Goal: Task Accomplishment & Management: Manage account settings

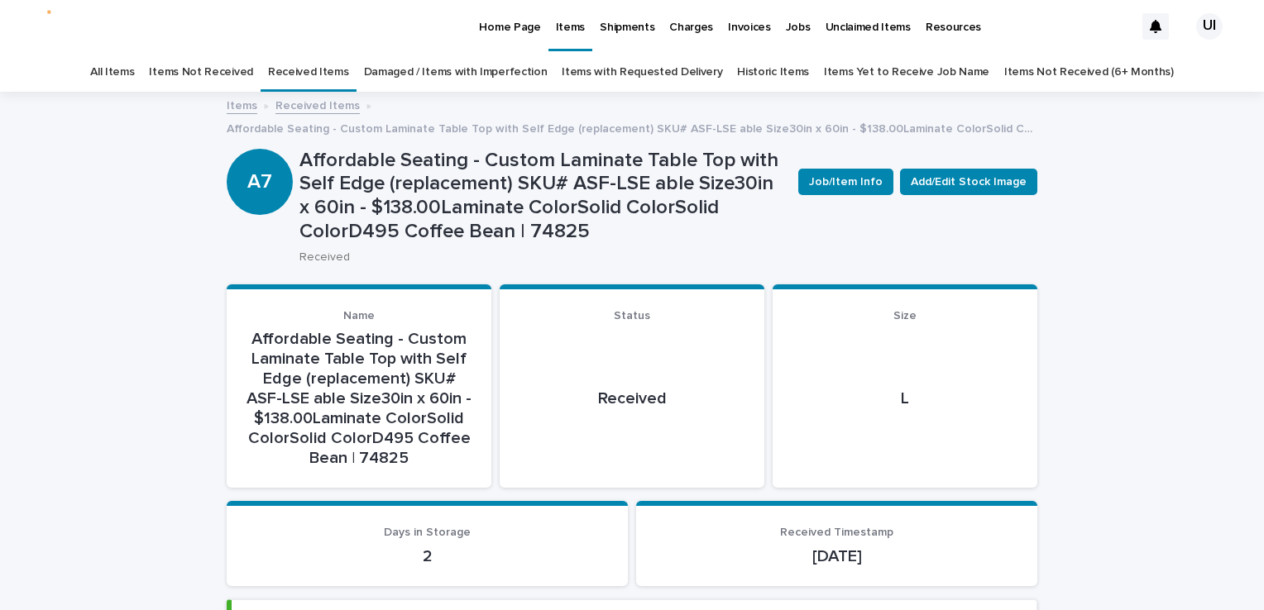
click at [502, 25] on p "Home Page" at bounding box center [509, 17] width 61 height 35
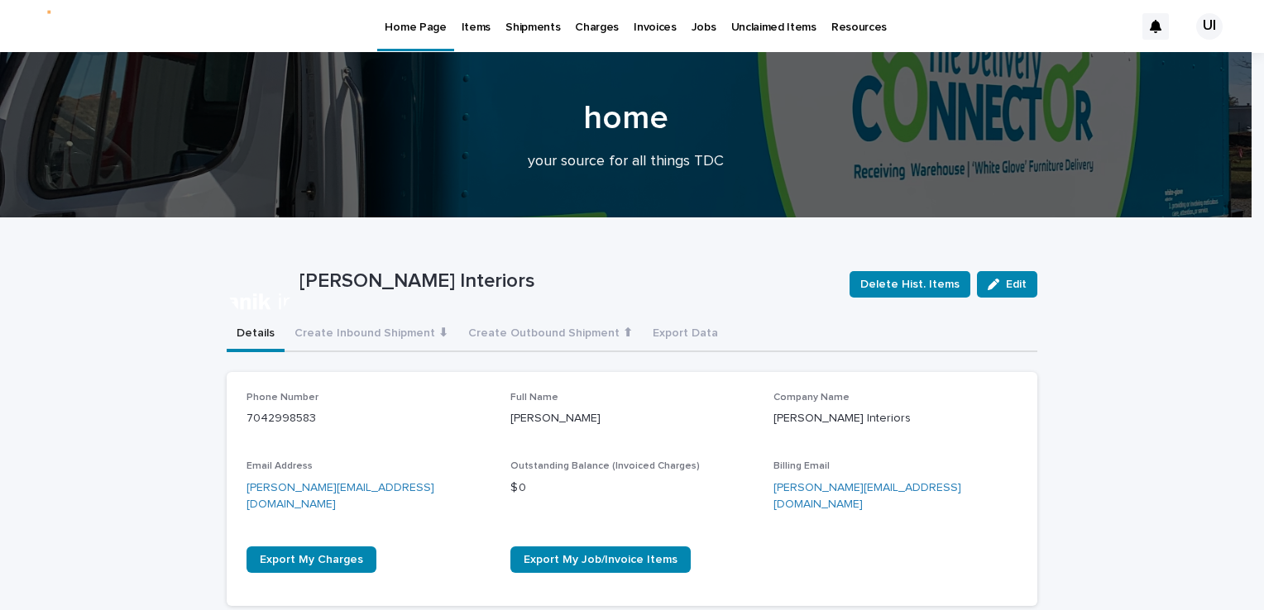
click at [462, 24] on p "Items" at bounding box center [476, 17] width 29 height 35
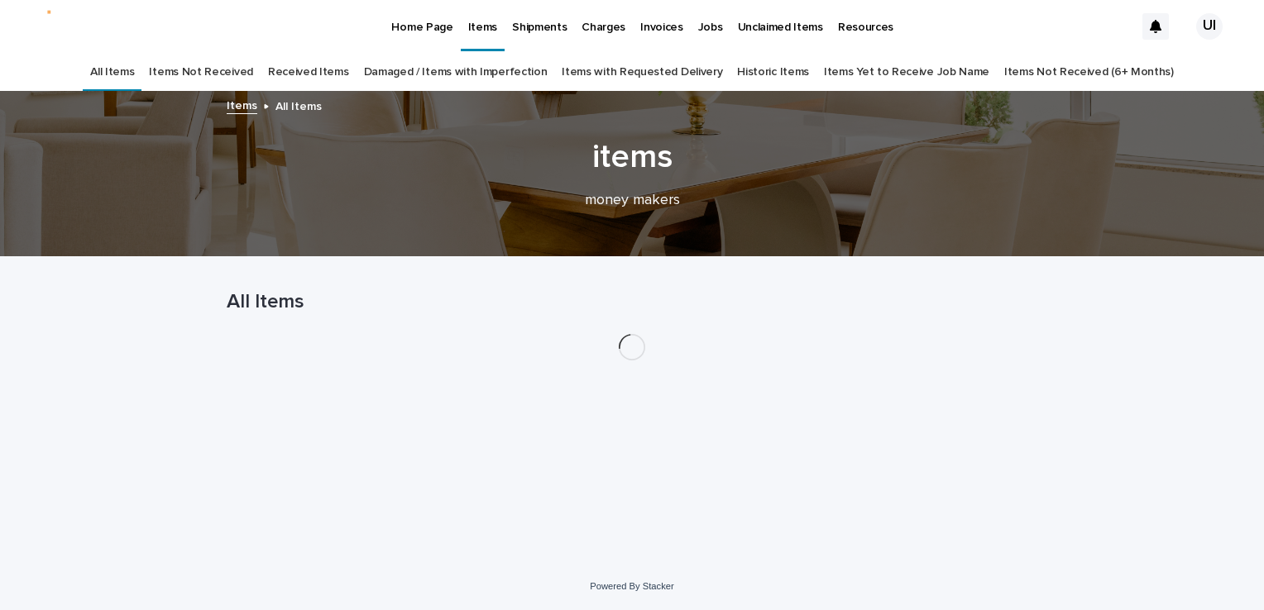
click at [349, 72] on link "Received Items" at bounding box center [308, 72] width 81 height 39
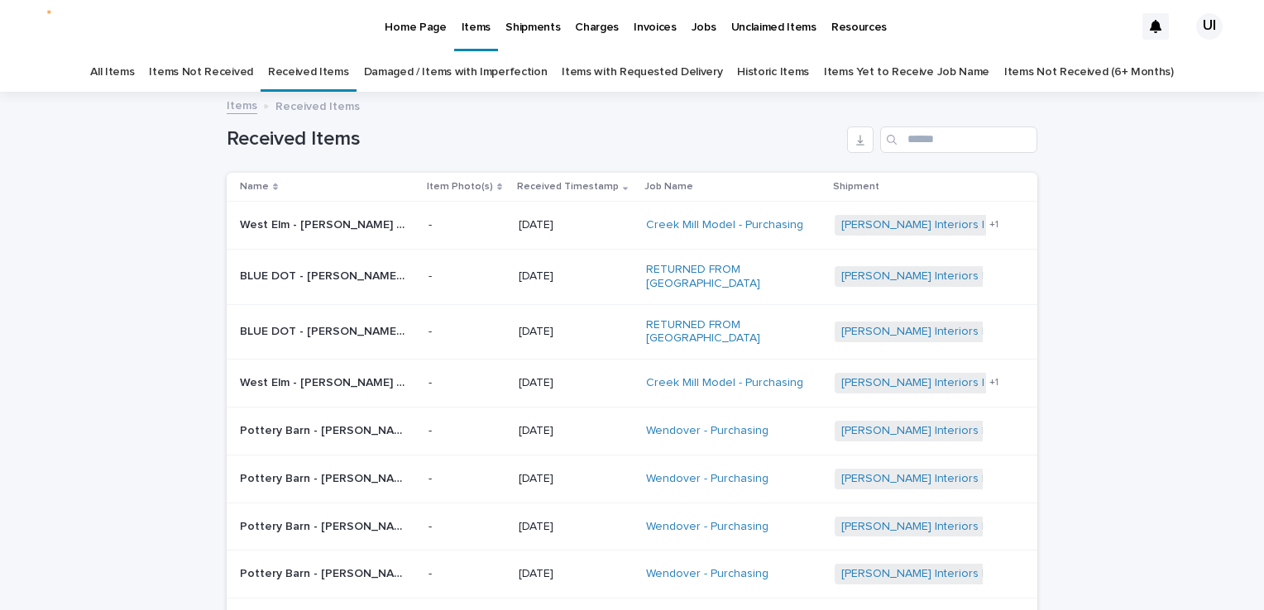
scroll to position [83, 0]
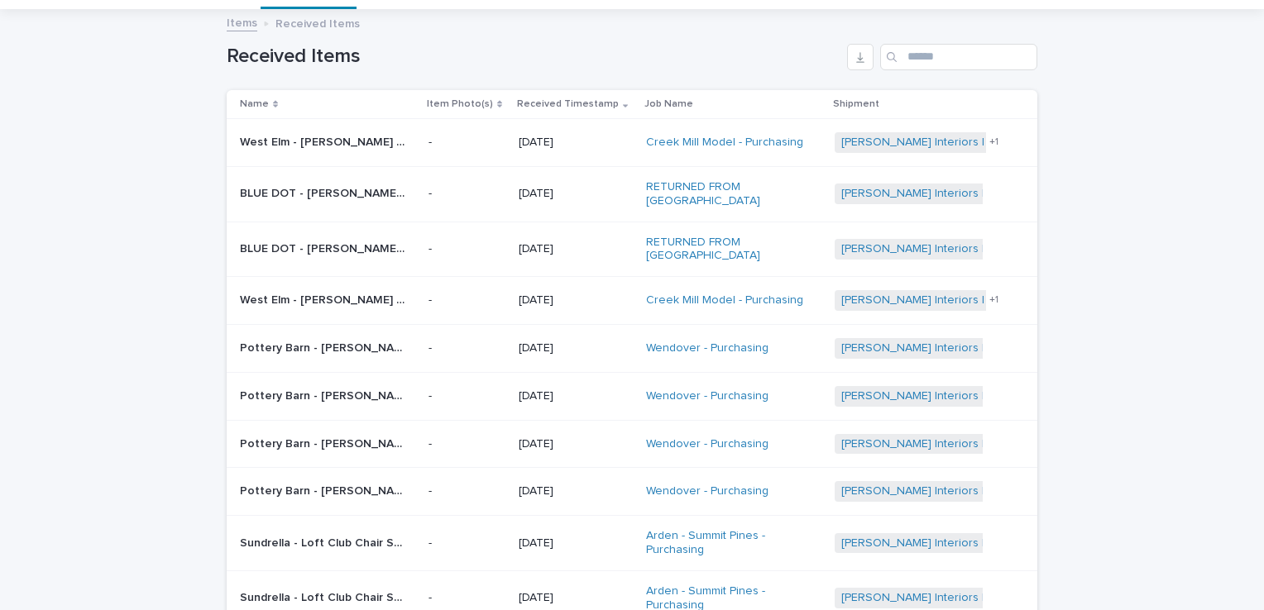
click at [1111, 149] on div "Loading... Saving… Loading... Saving… Received Items Name Item Photo(s) Receive…" at bounding box center [632, 389] width 1264 height 757
click at [65, 136] on div "Loading... Saving… Loading... Saving… Received Items Name Item Photo(s) Receive…" at bounding box center [632, 389] width 1264 height 757
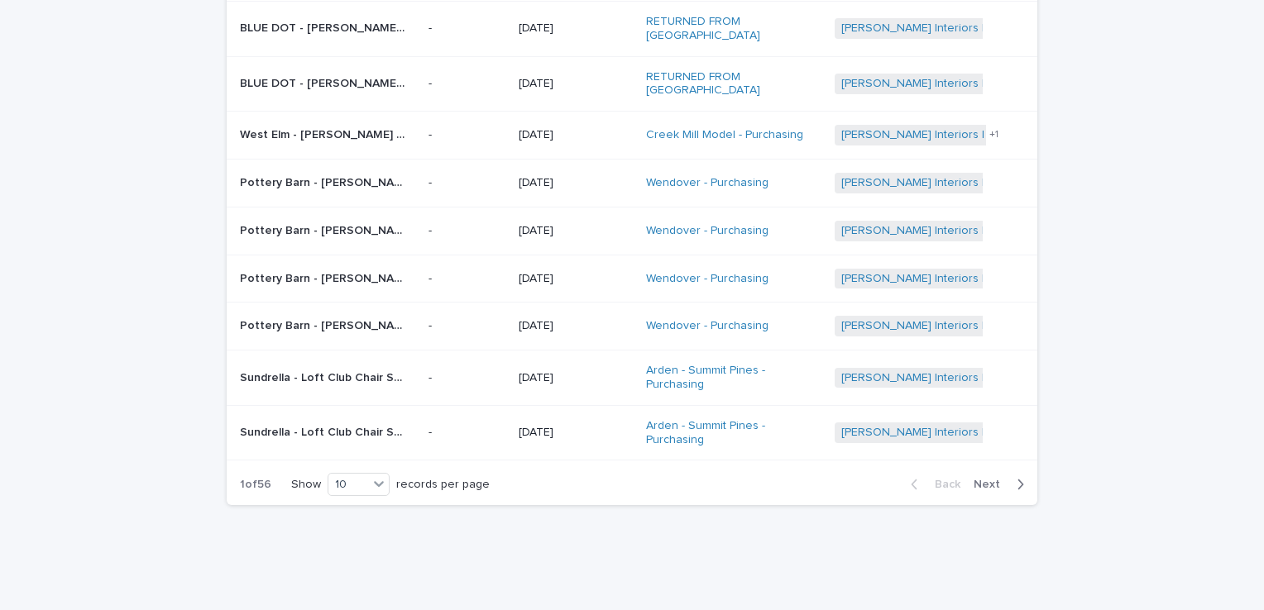
click at [982, 479] on span "Next" at bounding box center [992, 485] width 36 height 12
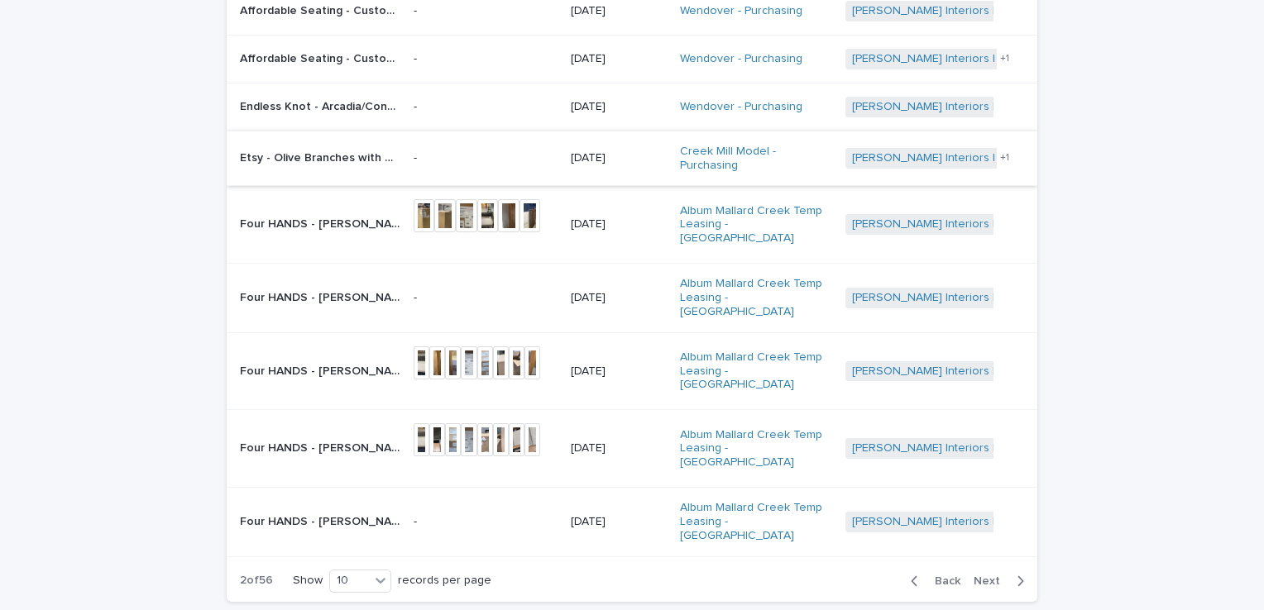
scroll to position [302, 0]
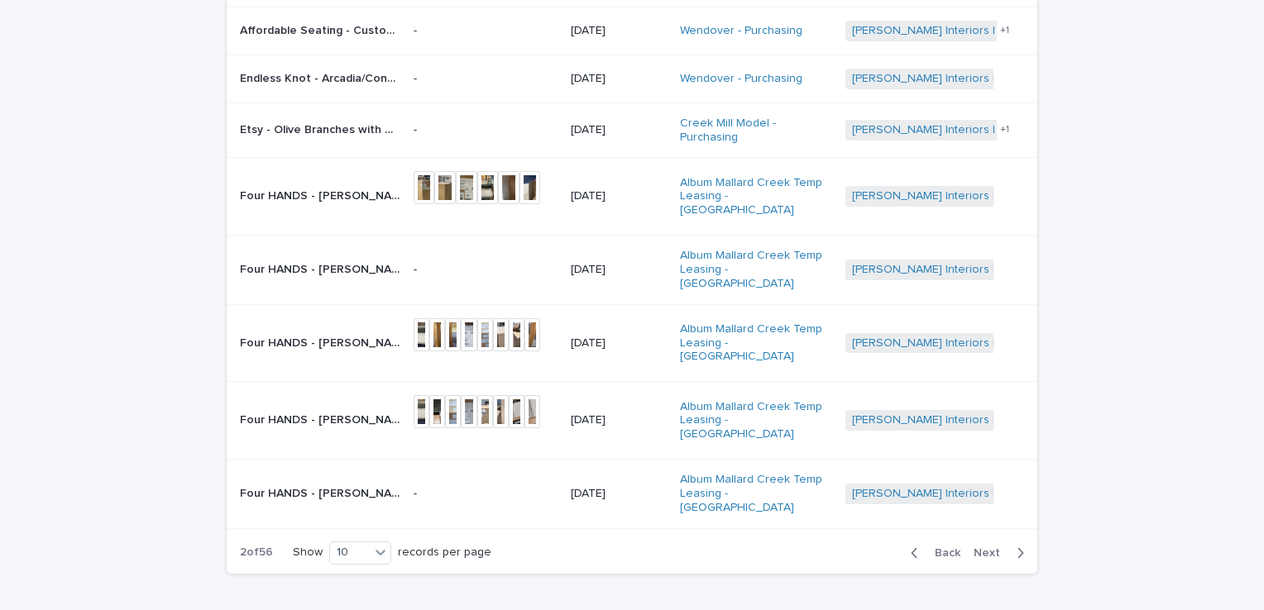
click at [351, 184] on div "Four HANDS - [PERSON_NAME] Dining Armchair Tulsa Ink • 236325-001 | 76062 Four …" at bounding box center [320, 196] width 160 height 27
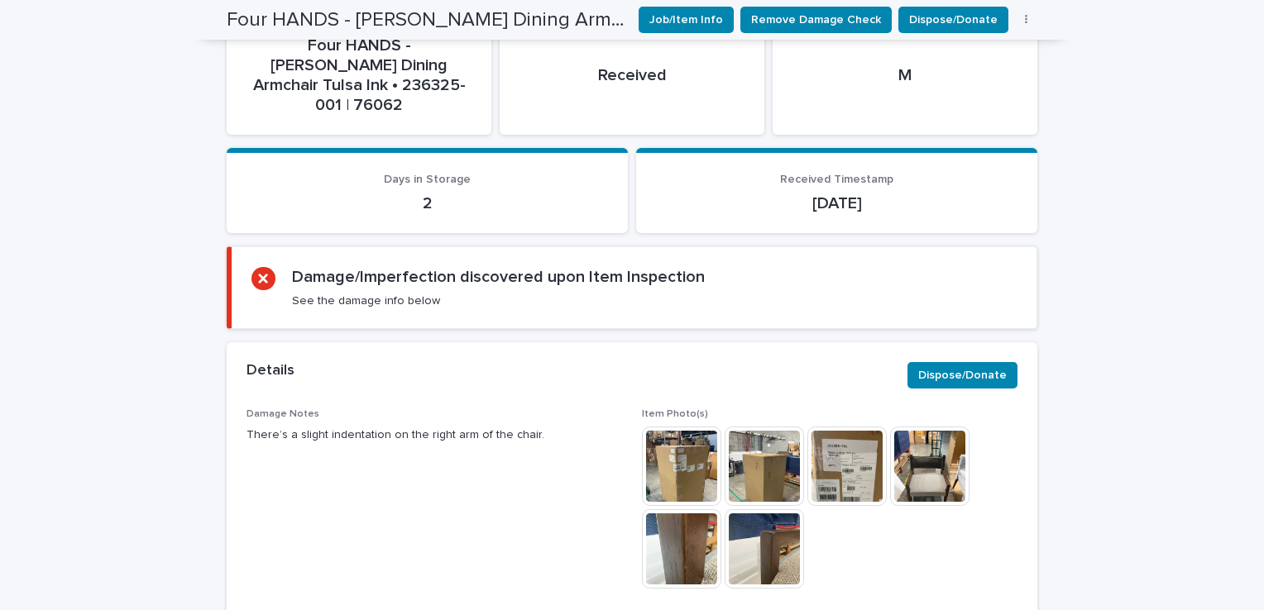
scroll to position [417, 0]
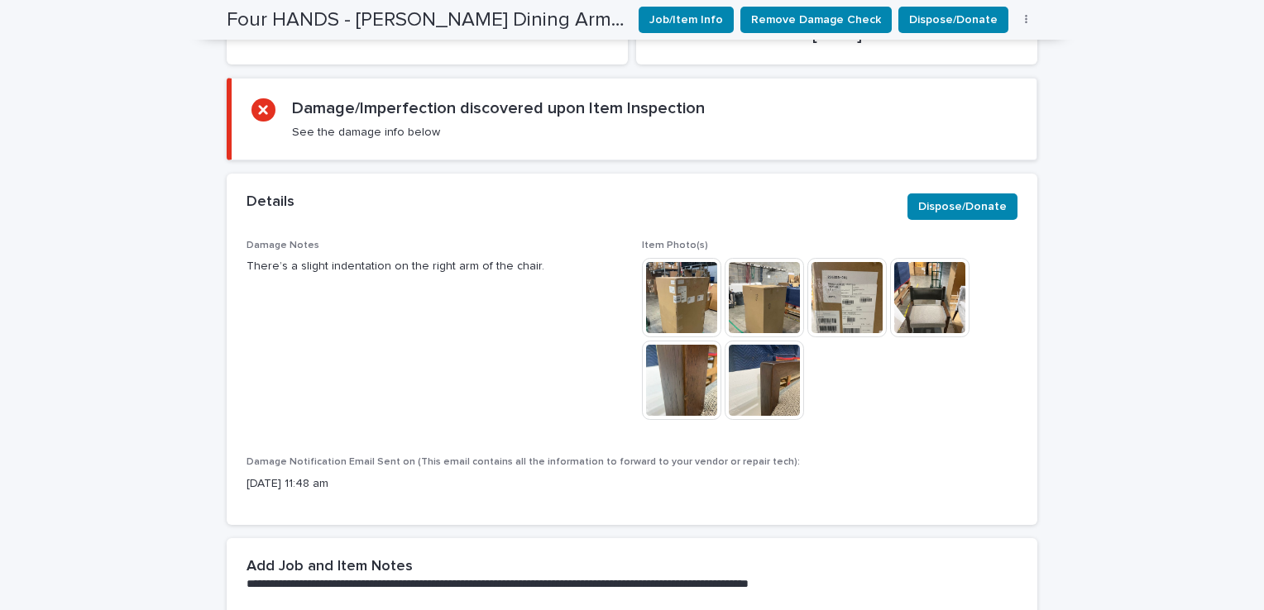
click at [914, 258] on img at bounding box center [929, 297] width 79 height 79
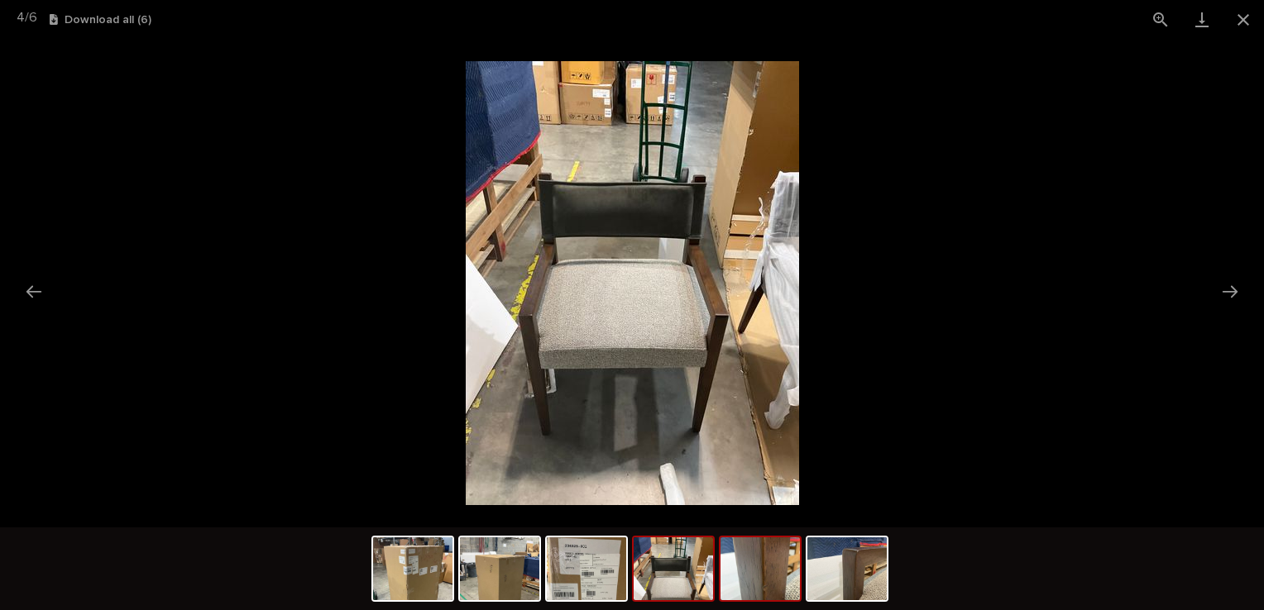
click at [763, 555] on img at bounding box center [760, 569] width 79 height 63
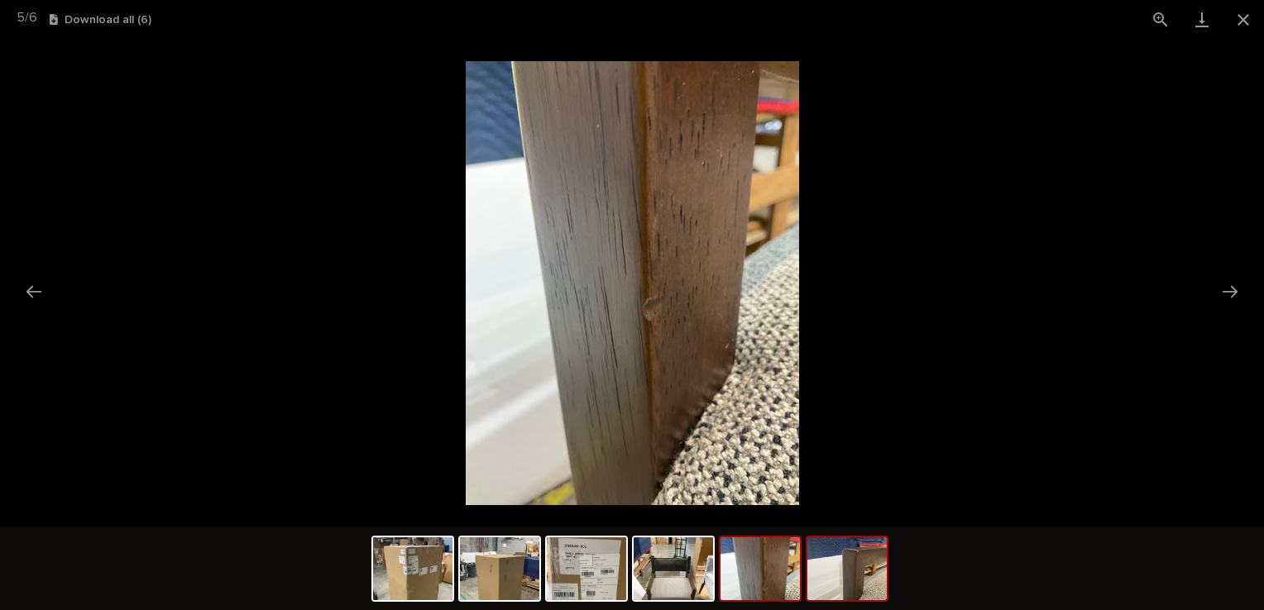
click at [831, 563] on img at bounding box center [846, 569] width 79 height 63
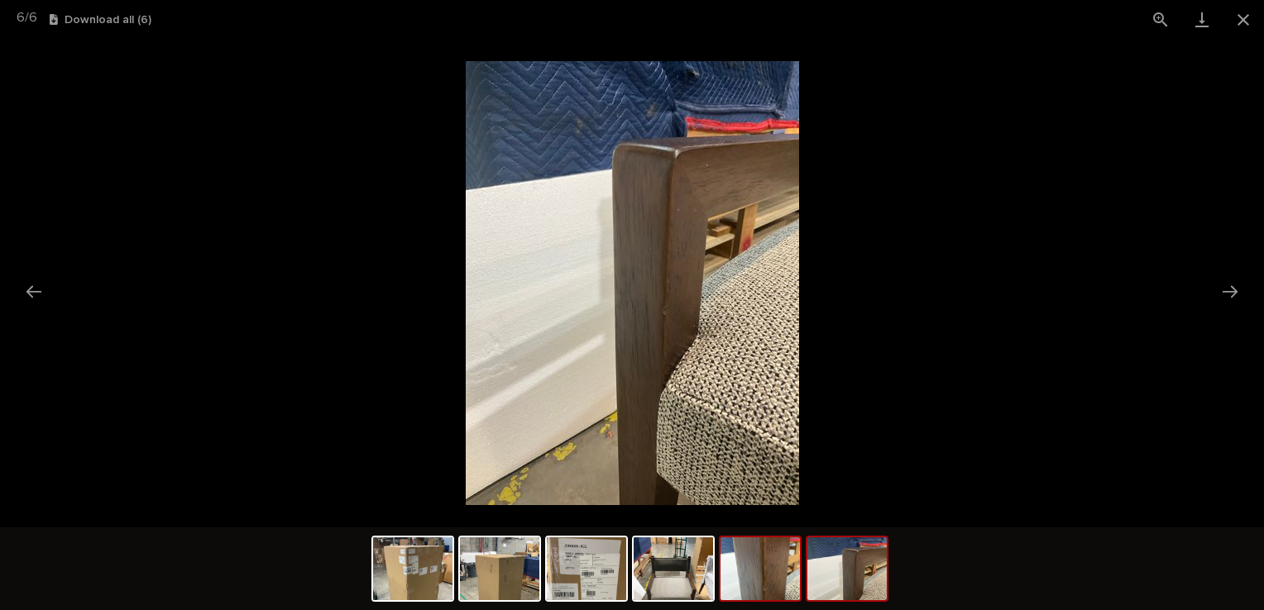
click at [767, 594] on img at bounding box center [760, 569] width 79 height 63
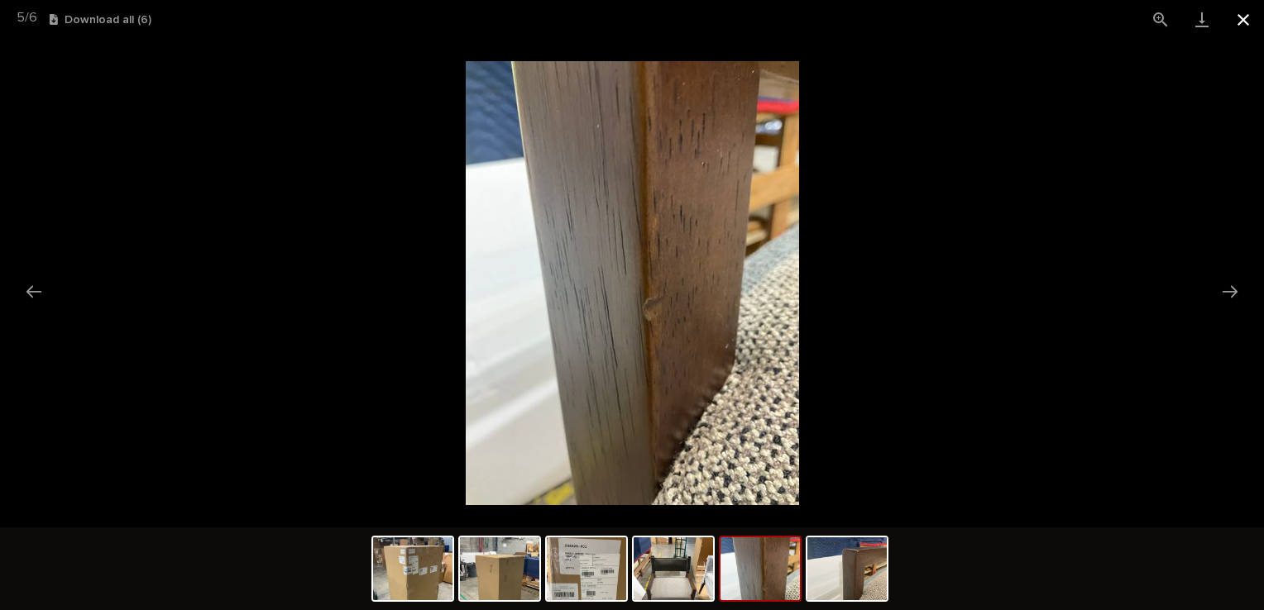
click at [1234, 15] on button "Close gallery" at bounding box center [1243, 19] width 41 height 39
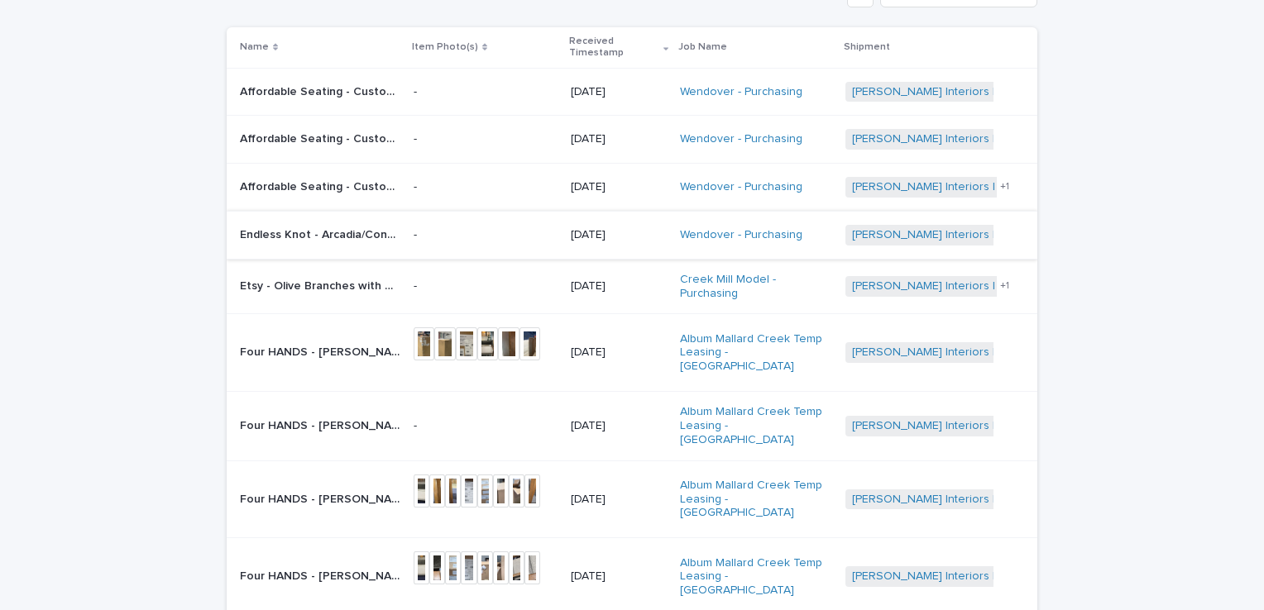
scroll to position [301, 0]
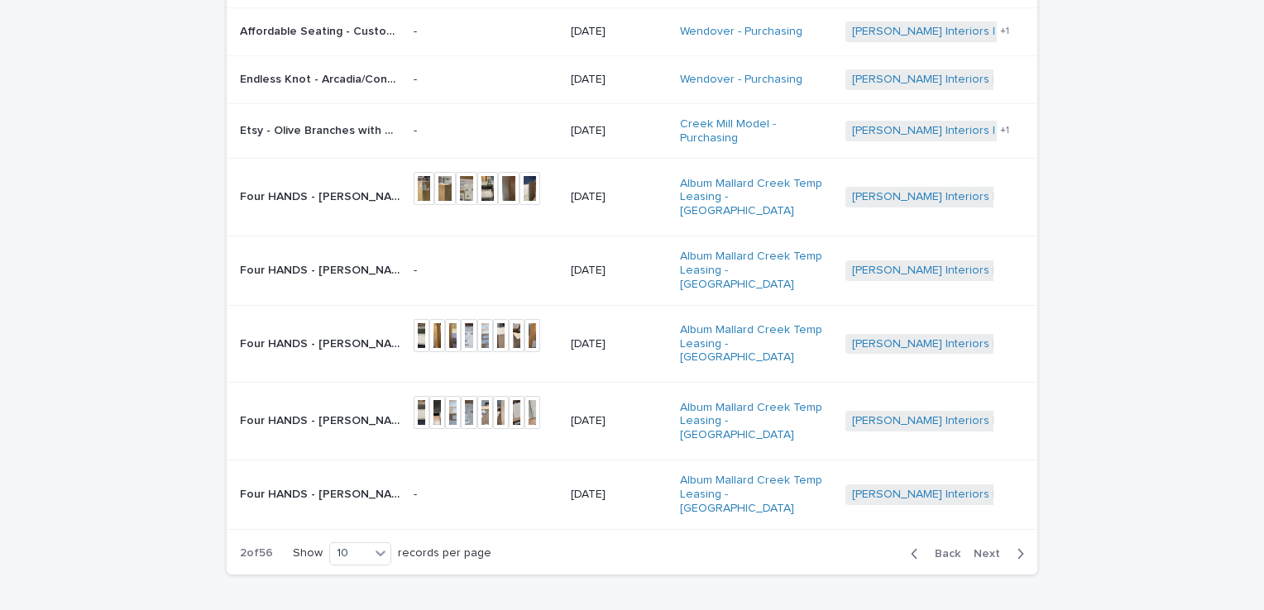
click at [367, 334] on p "Four HANDS - [PERSON_NAME] Dining Armchair Tulsa Ink • 236325-001 | 76061" at bounding box center [322, 342] width 164 height 17
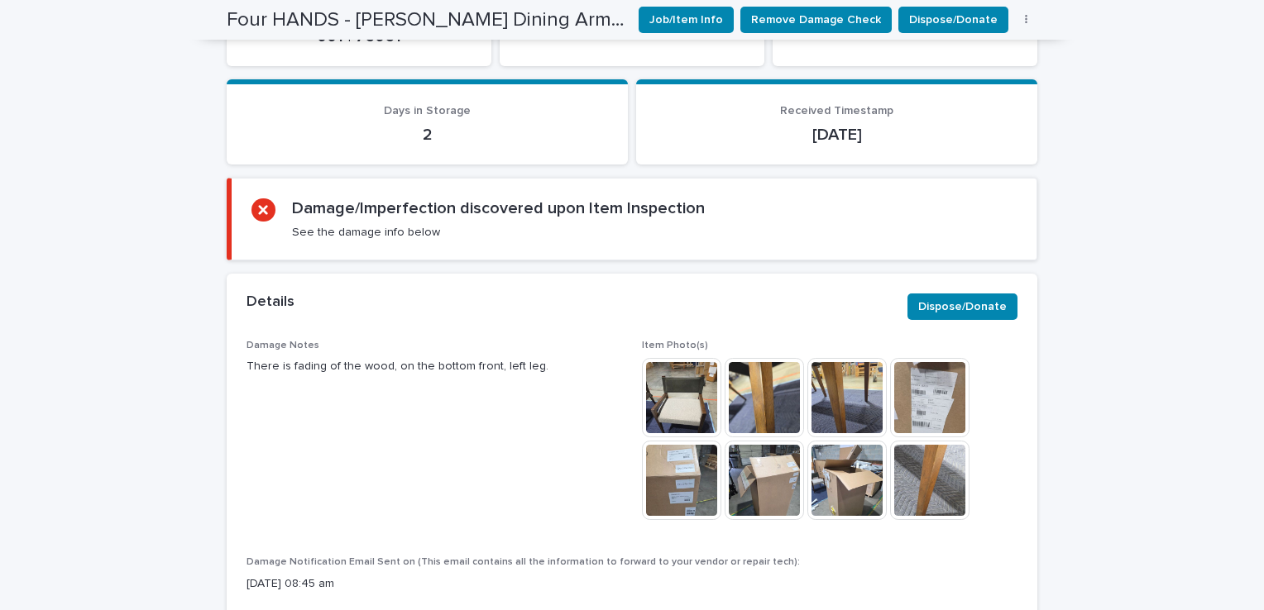
scroll to position [417, 0]
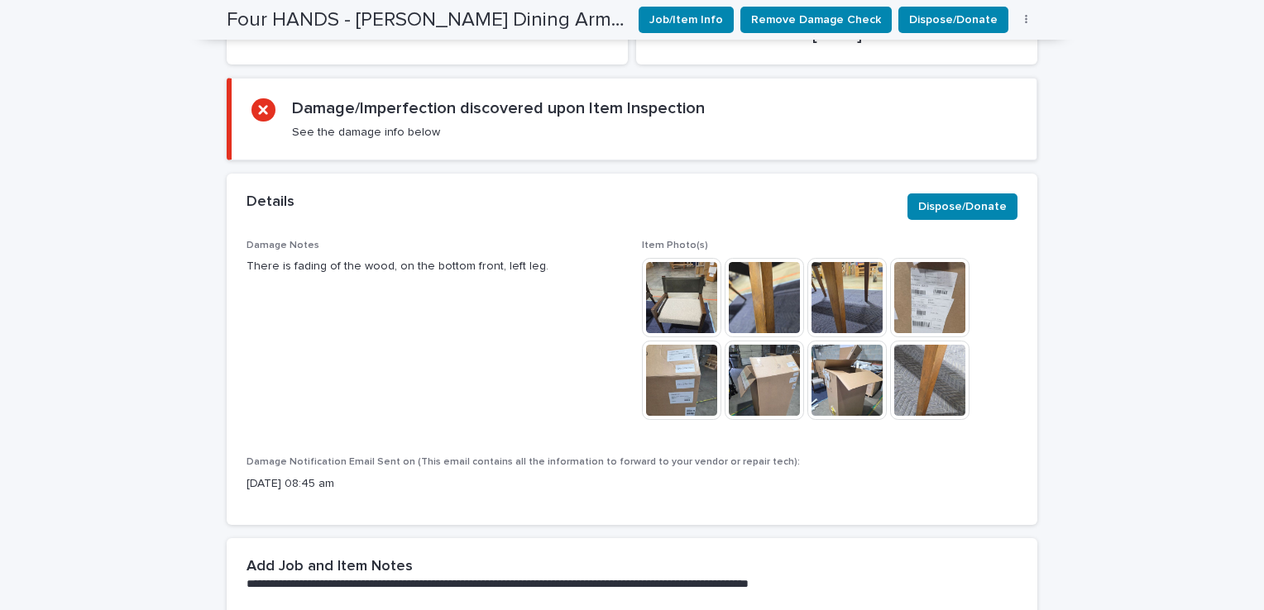
click at [740, 258] on img at bounding box center [764, 297] width 79 height 79
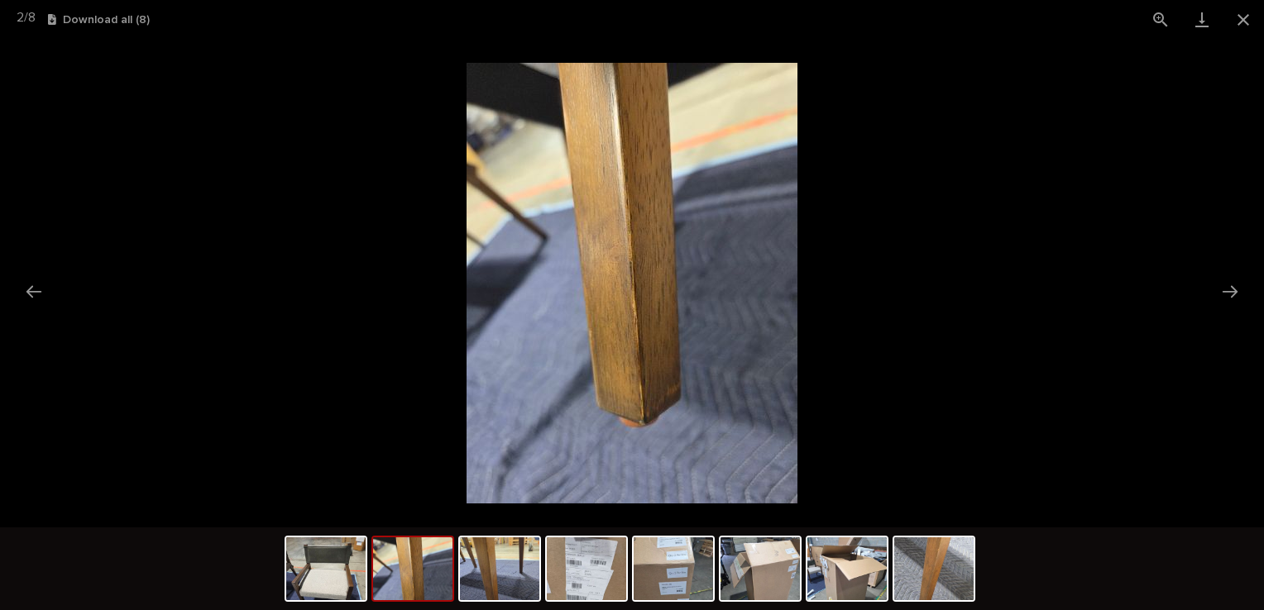
click at [392, 567] on img at bounding box center [412, 569] width 79 height 63
click at [474, 601] on img at bounding box center [499, 569] width 79 height 63
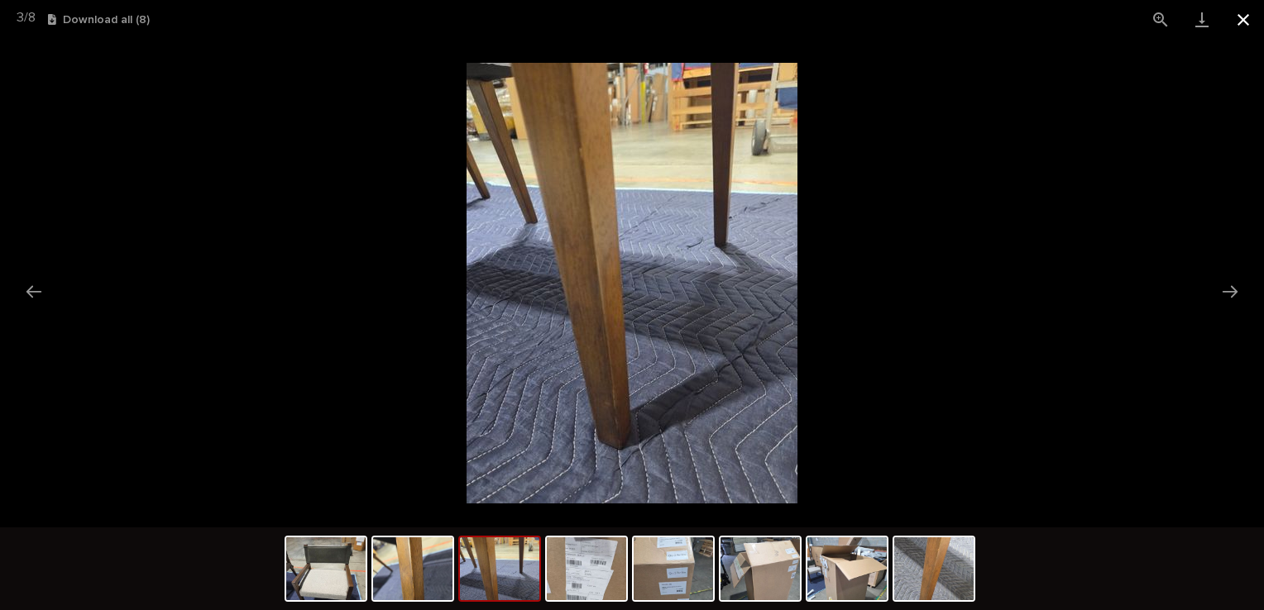
click at [1244, 25] on button "Close gallery" at bounding box center [1243, 19] width 41 height 39
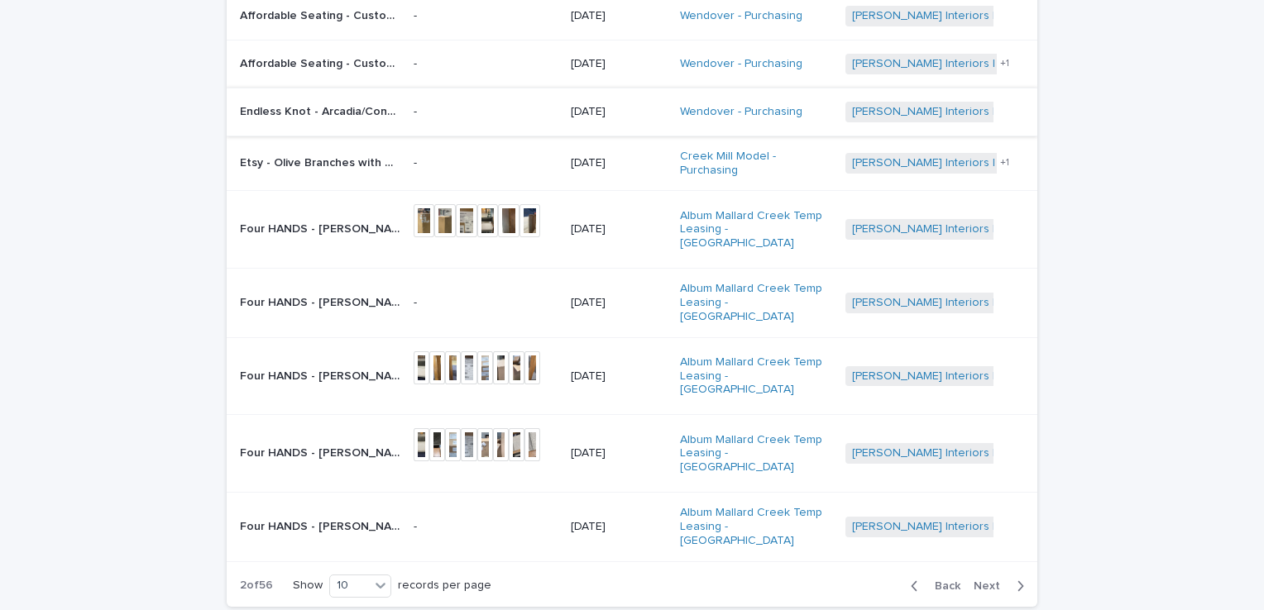
scroll to position [301, 0]
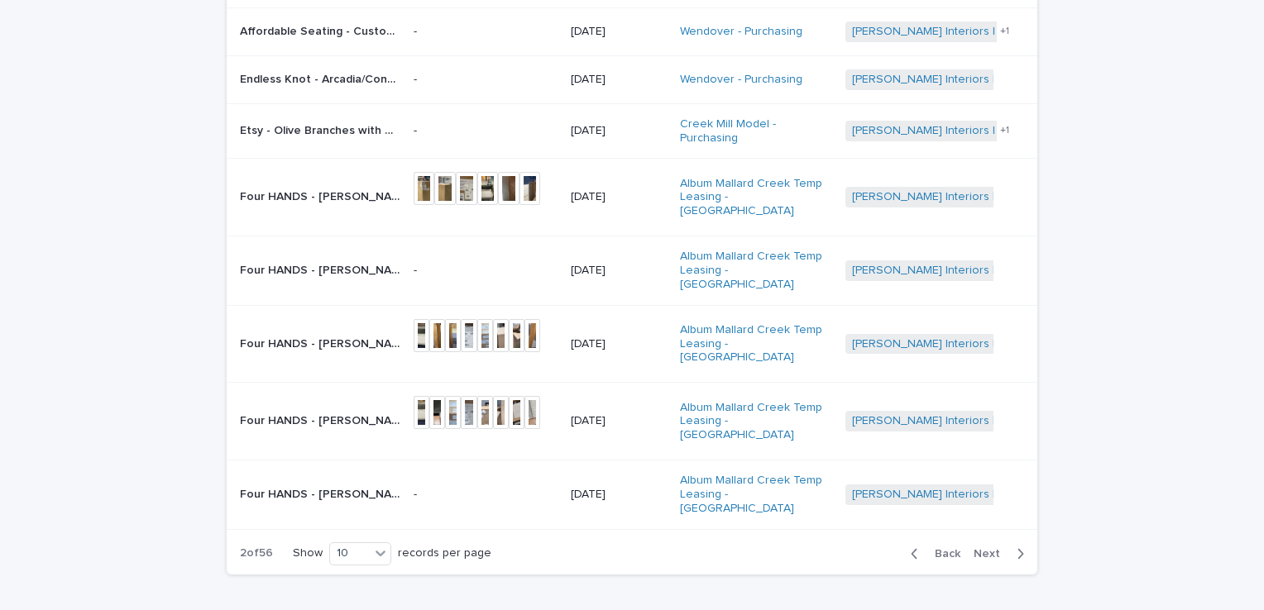
click at [258, 411] on p "Four HANDS - [PERSON_NAME] Dining Armchair Tulsa Ink • 236325-001 | 76060" at bounding box center [322, 419] width 164 height 17
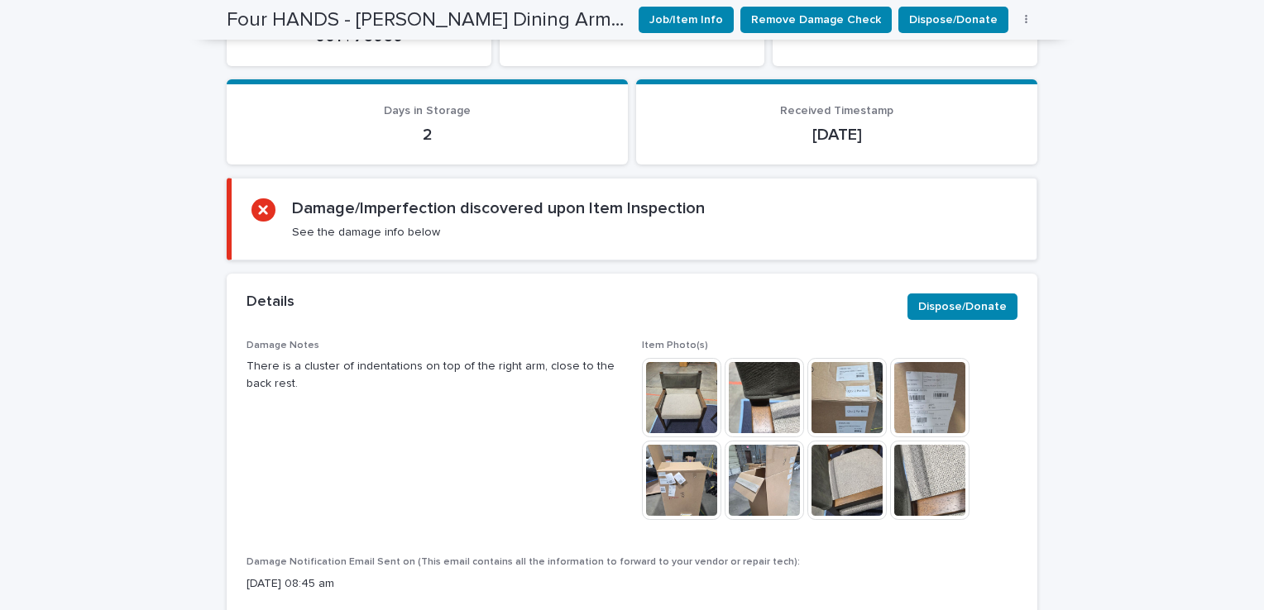
scroll to position [417, 0]
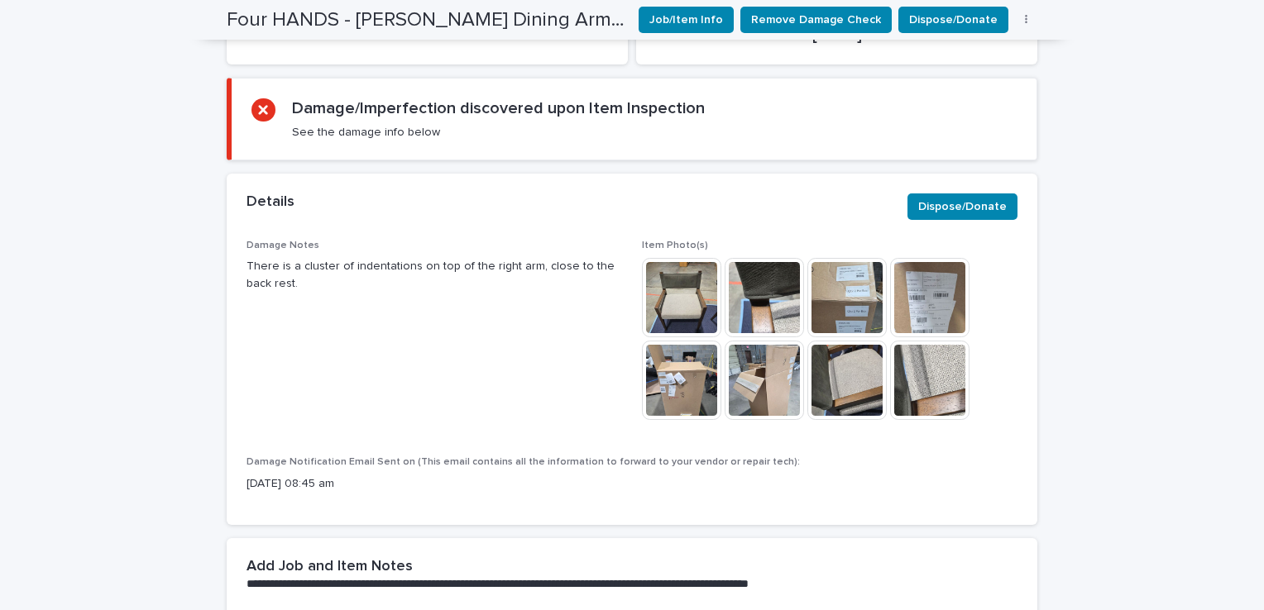
click at [669, 260] on img at bounding box center [681, 297] width 79 height 79
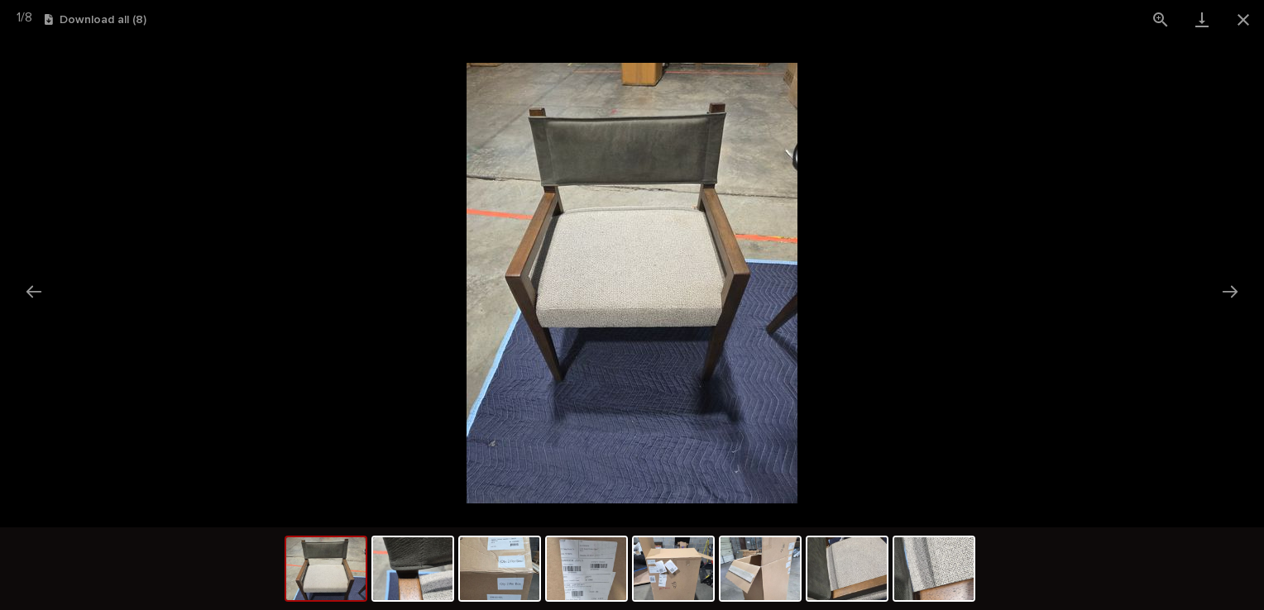
click at [850, 607] on div at bounding box center [632, 571] width 695 height 87
click at [862, 592] on img at bounding box center [846, 569] width 79 height 63
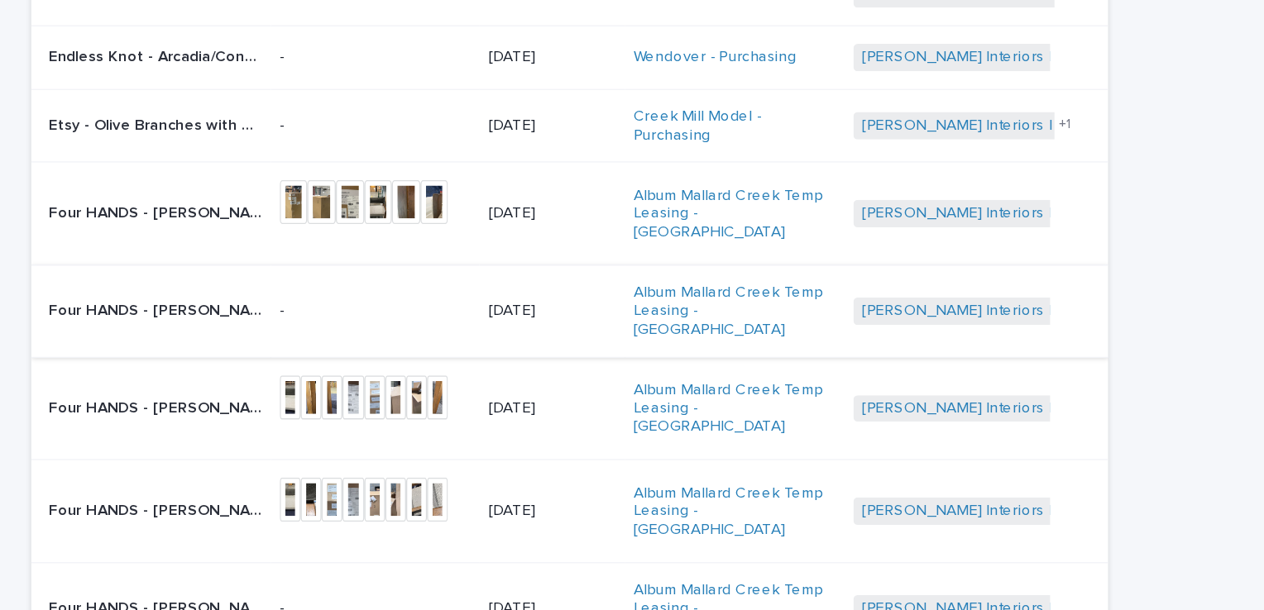
scroll to position [377, 0]
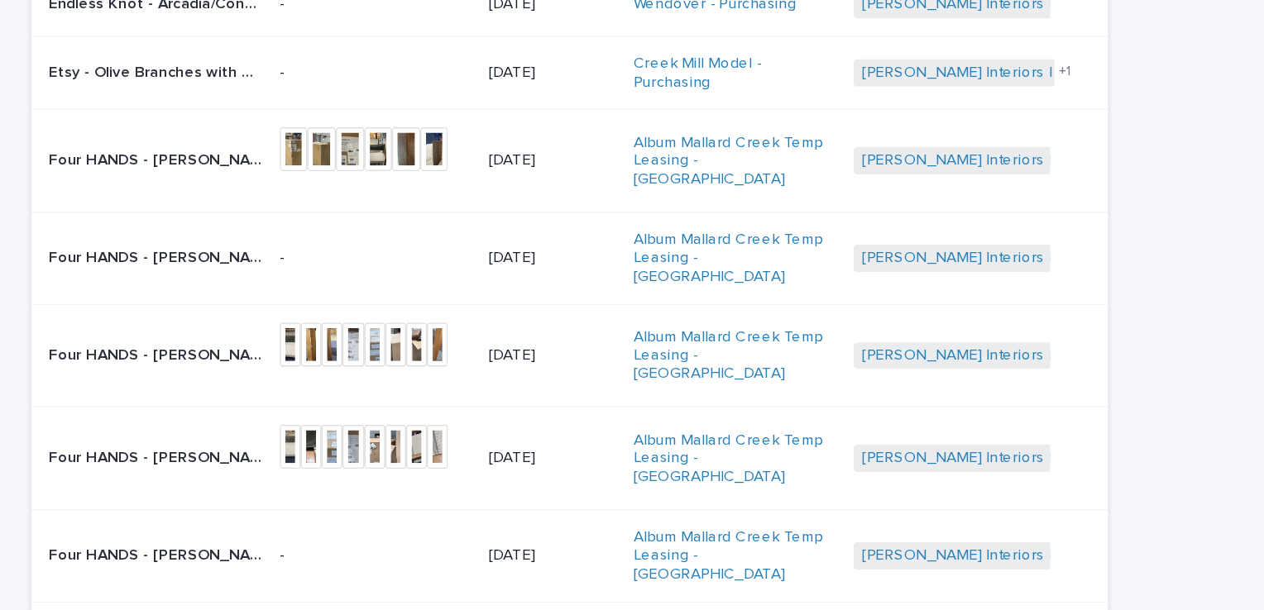
click at [378, 335] on p "Four HANDS - [PERSON_NAME] Dining Armchair Tulsa Ink • 236325-001 | 76060" at bounding box center [322, 343] width 164 height 17
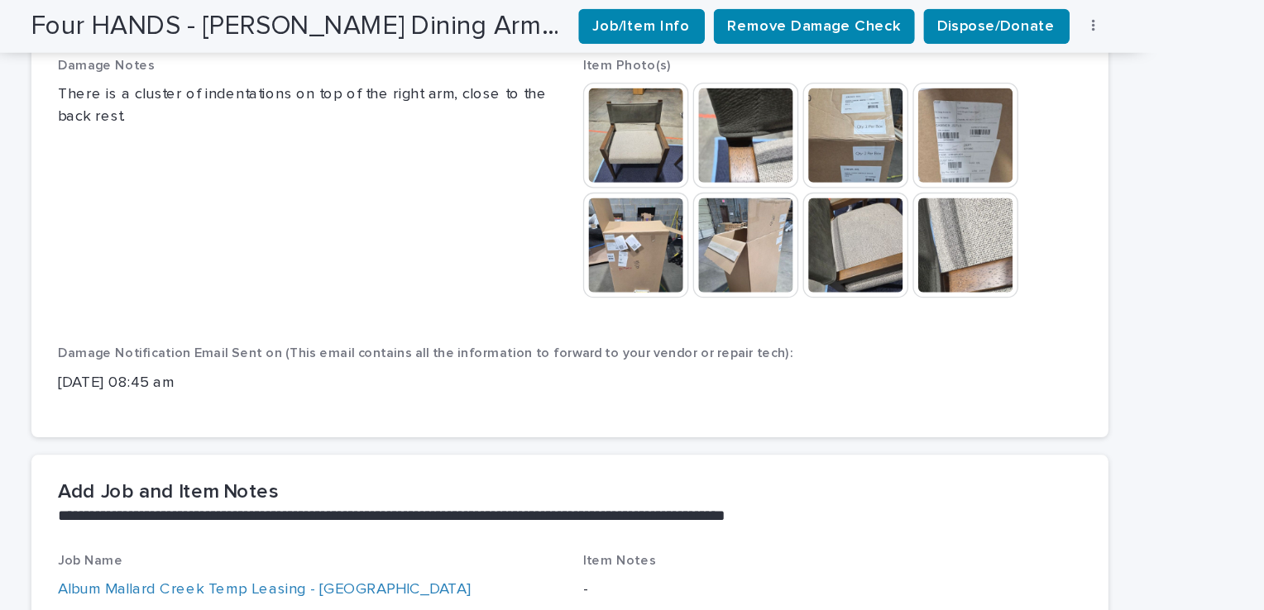
scroll to position [427, 0]
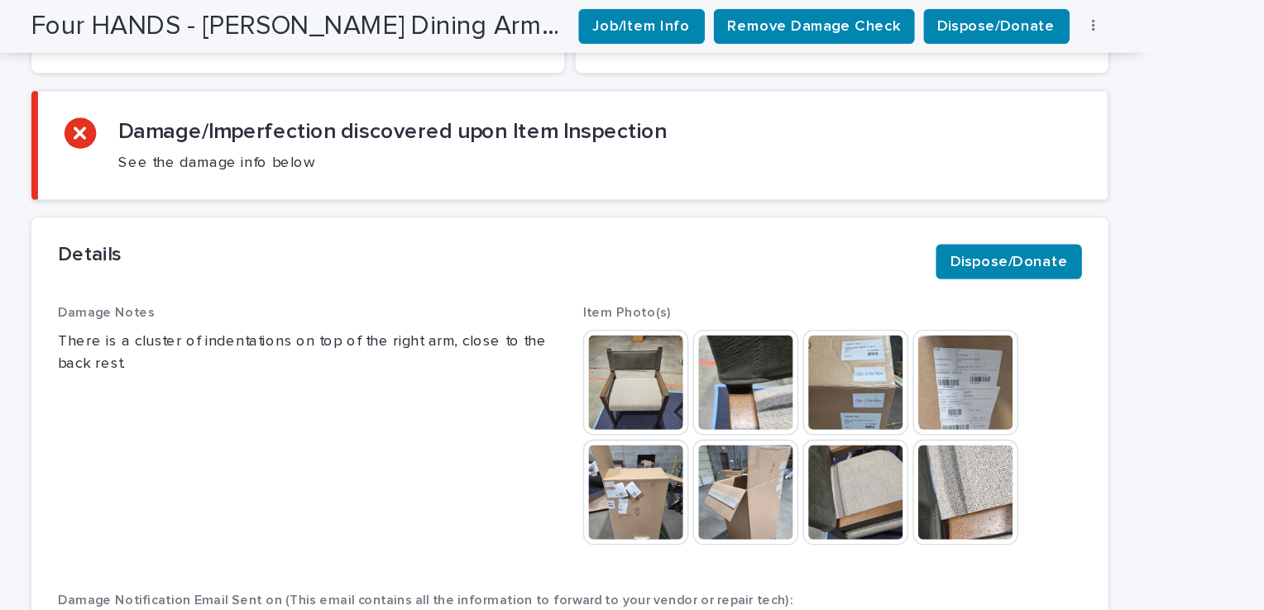
click at [712, 259] on img at bounding box center [681, 287] width 79 height 79
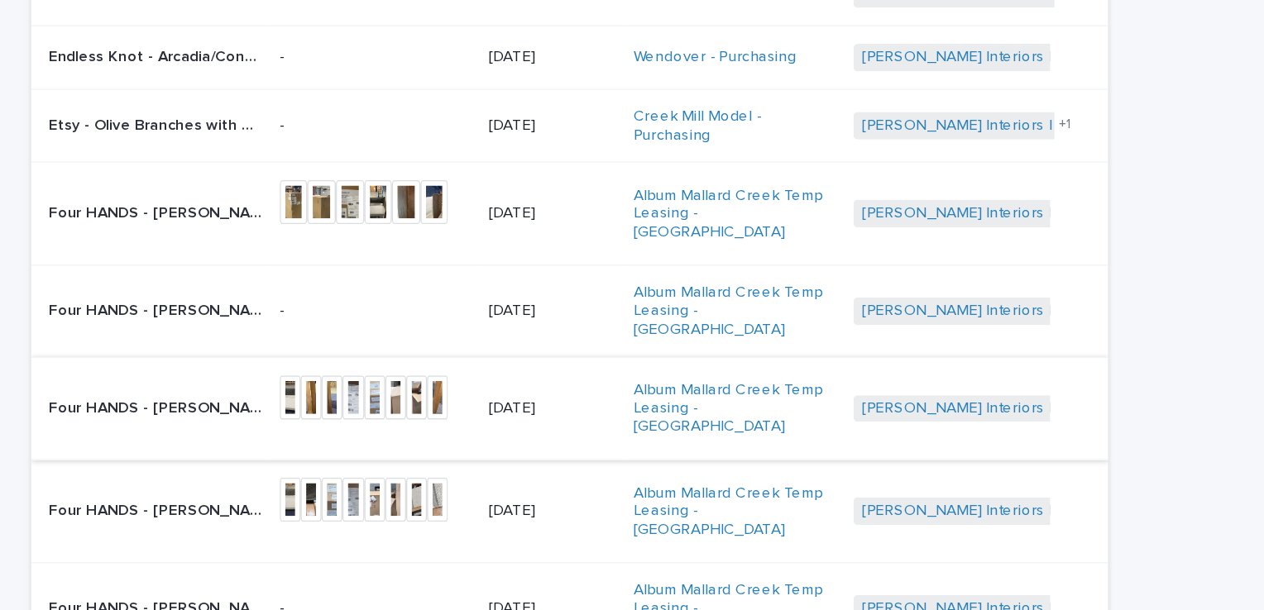
scroll to position [377, 0]
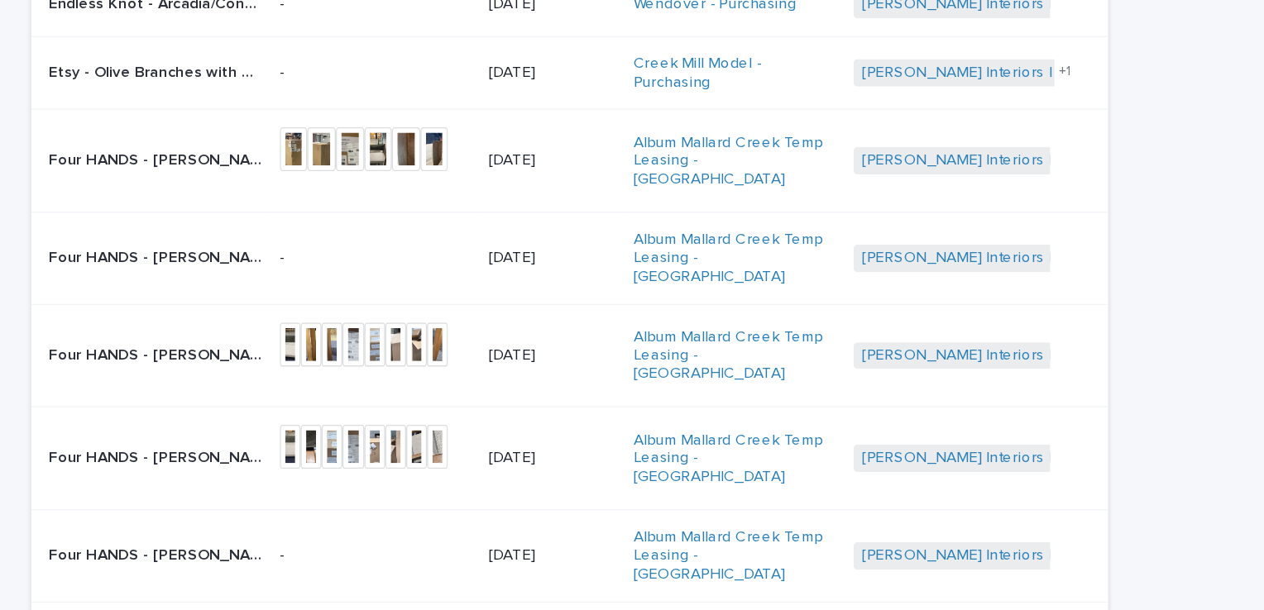
click at [338, 335] on p "Four HANDS - [PERSON_NAME] Dining Armchair Tulsa Ink • 236325-001 | 76060" at bounding box center [322, 343] width 164 height 17
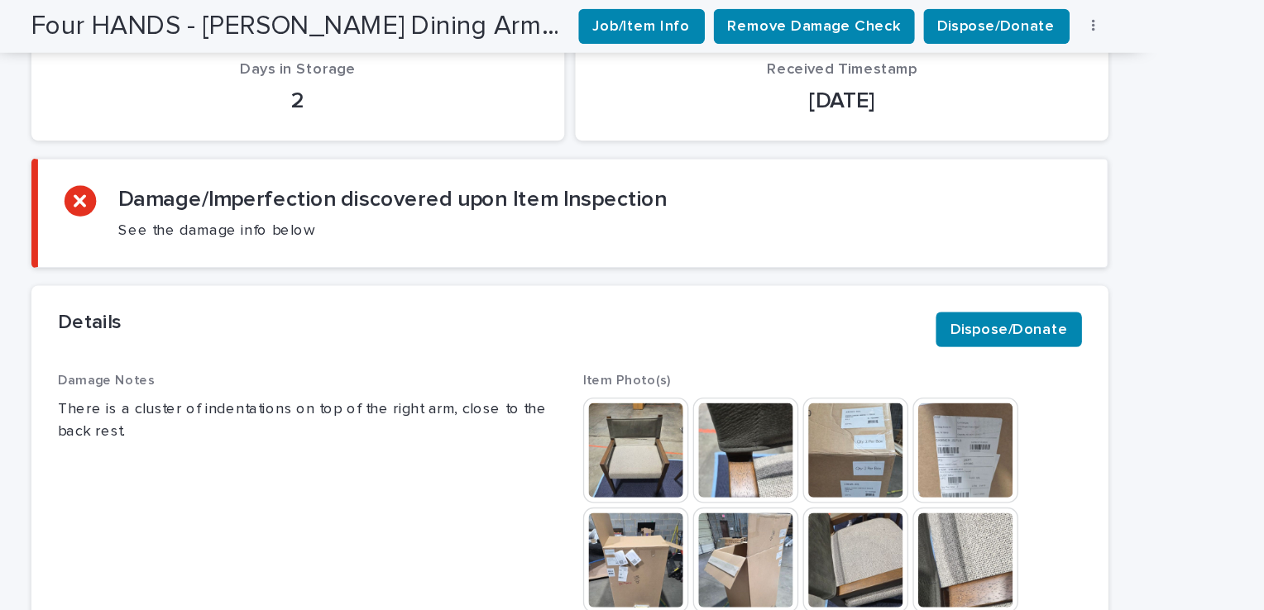
scroll to position [489, 0]
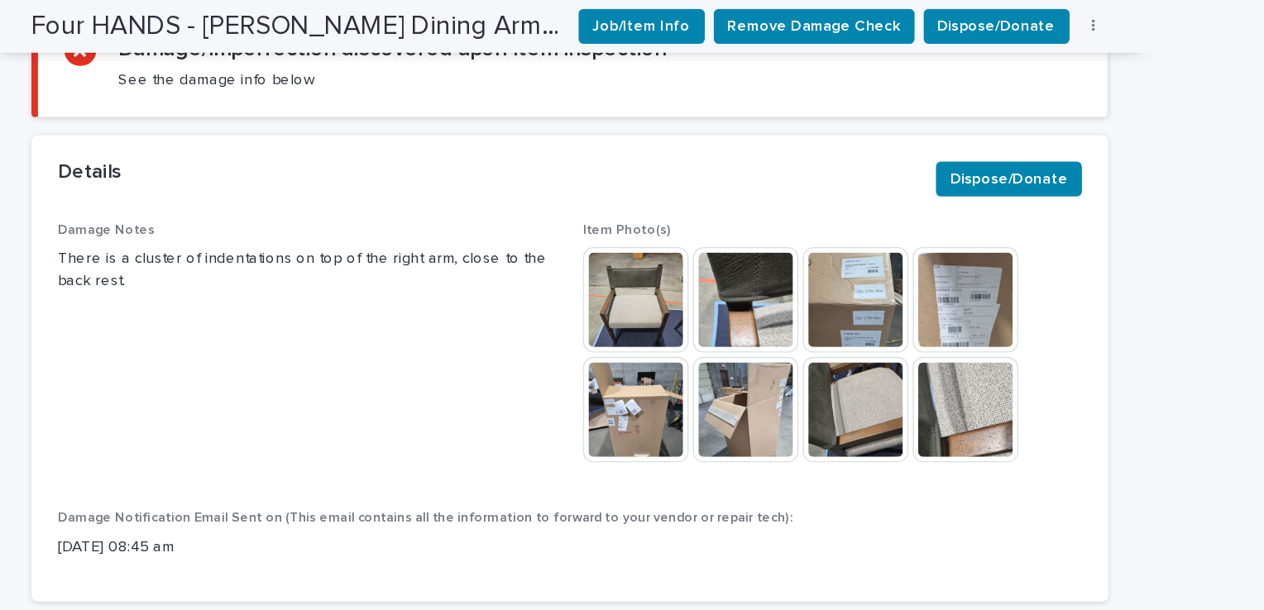
click at [749, 197] on img at bounding box center [764, 225] width 79 height 79
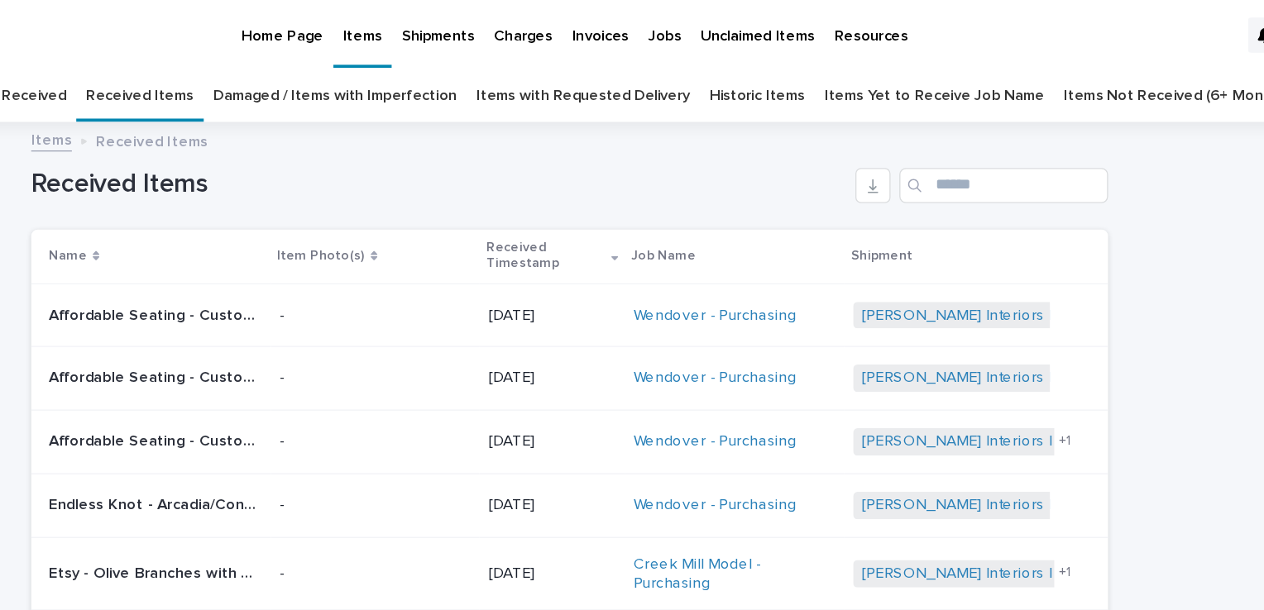
click at [408, 61] on link "Damaged / Items with Imperfection" at bounding box center [456, 72] width 184 height 39
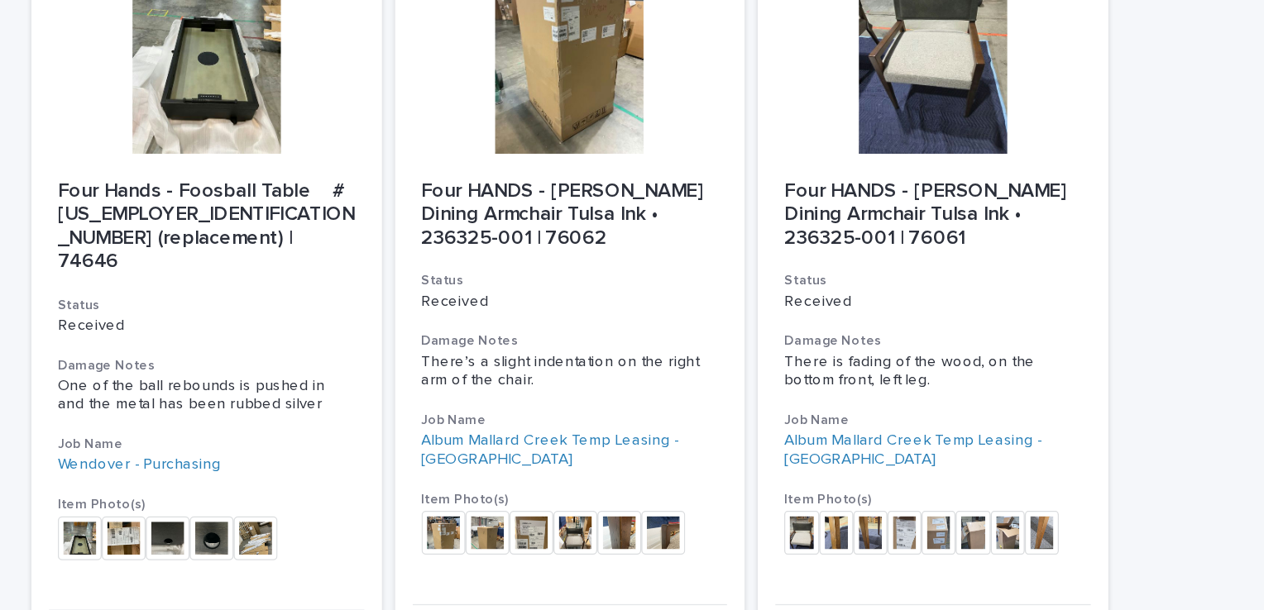
scroll to position [1744, 0]
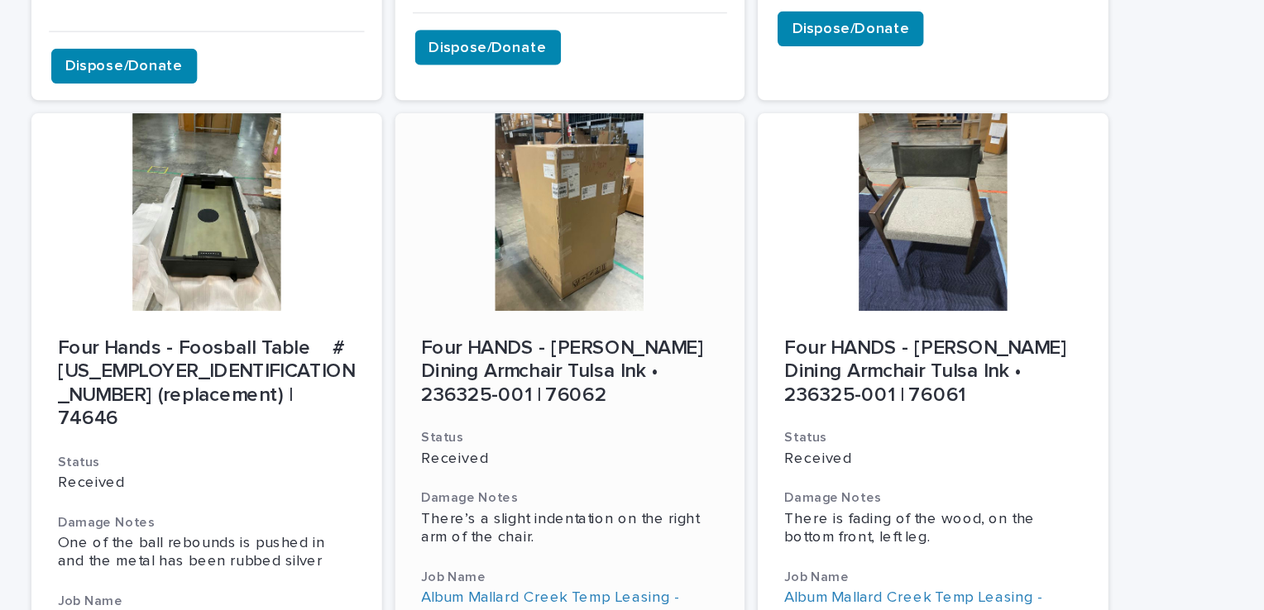
click at [573, 231] on div at bounding box center [632, 212] width 264 height 149
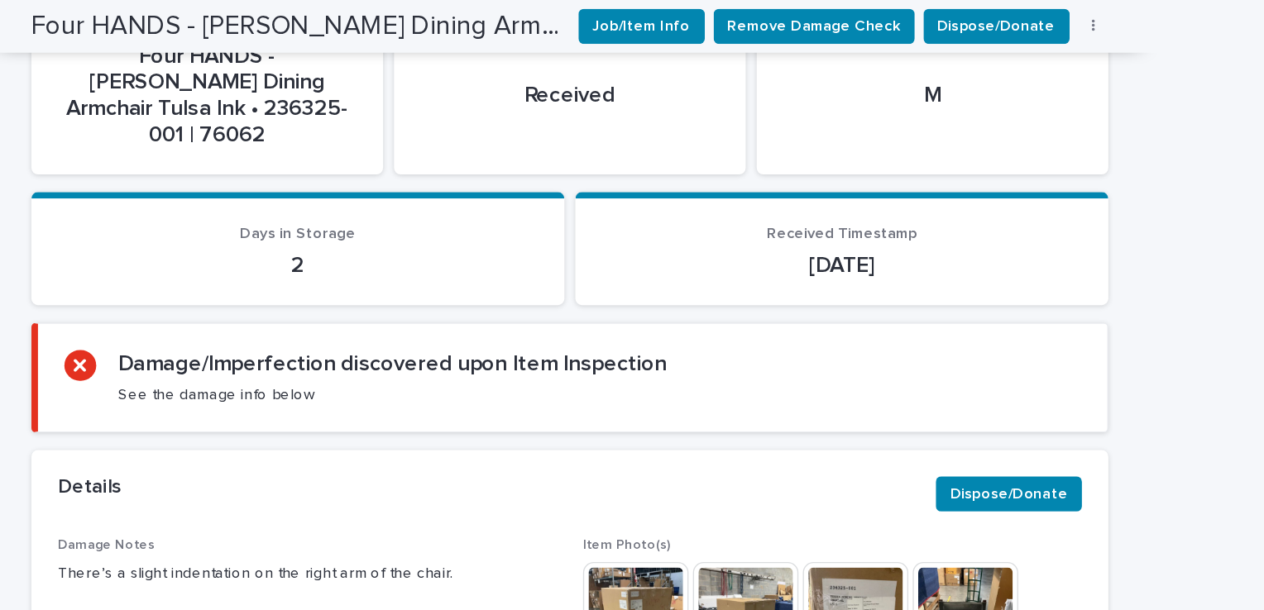
scroll to position [53, 0]
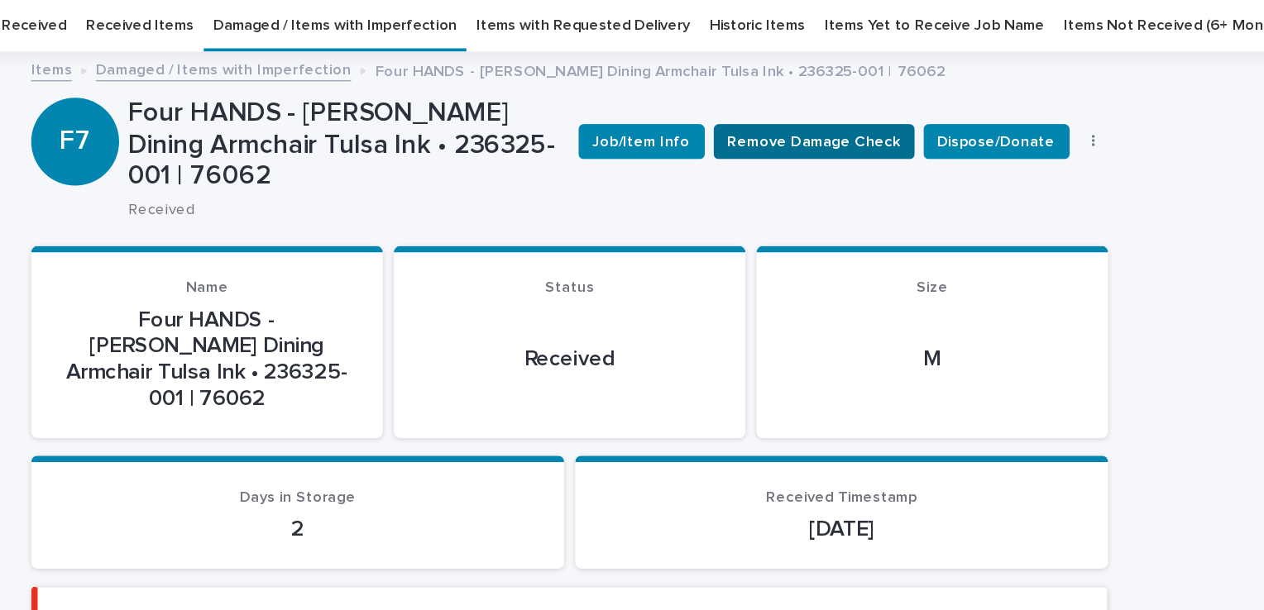
click at [802, 111] on span "Remove Damage Check" at bounding box center [816, 106] width 130 height 17
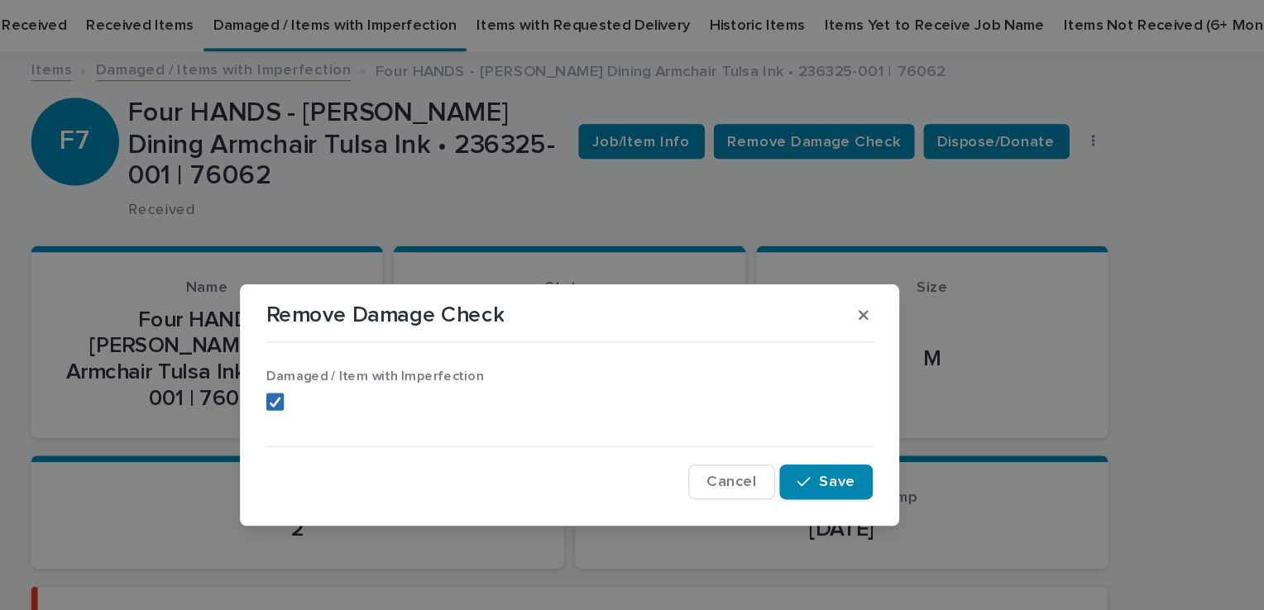
click at [414, 304] on icon at bounding box center [410, 303] width 10 height 8
click at [853, 366] on button "Save" at bounding box center [825, 363] width 70 height 26
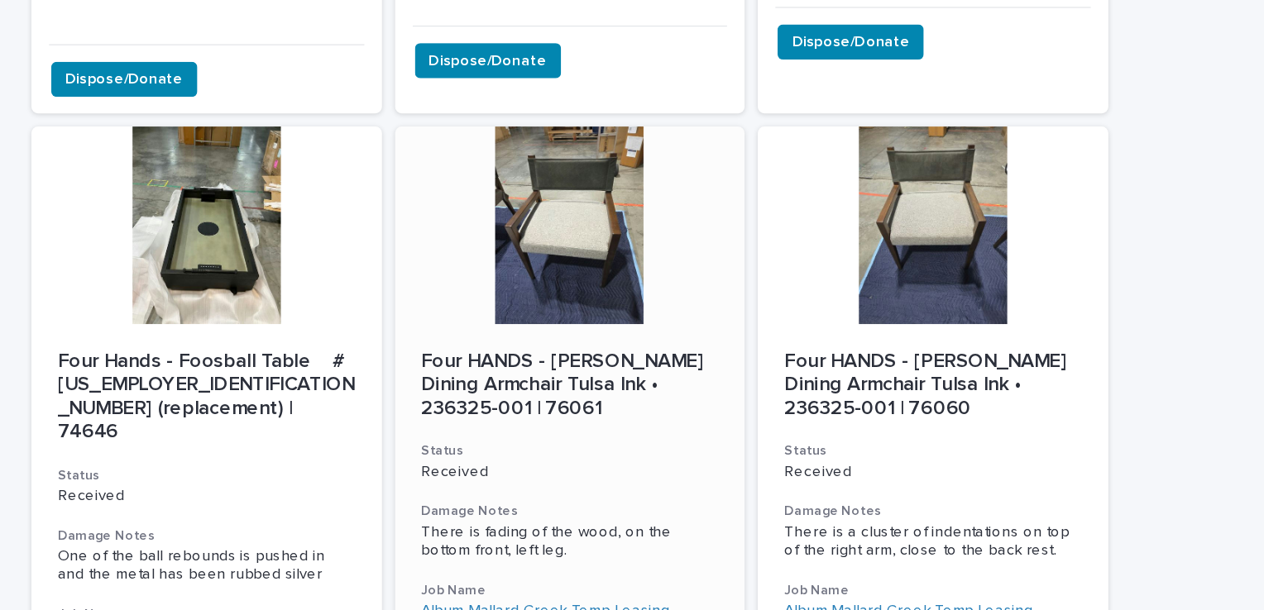
click at [595, 220] on div at bounding box center [632, 222] width 264 height 149
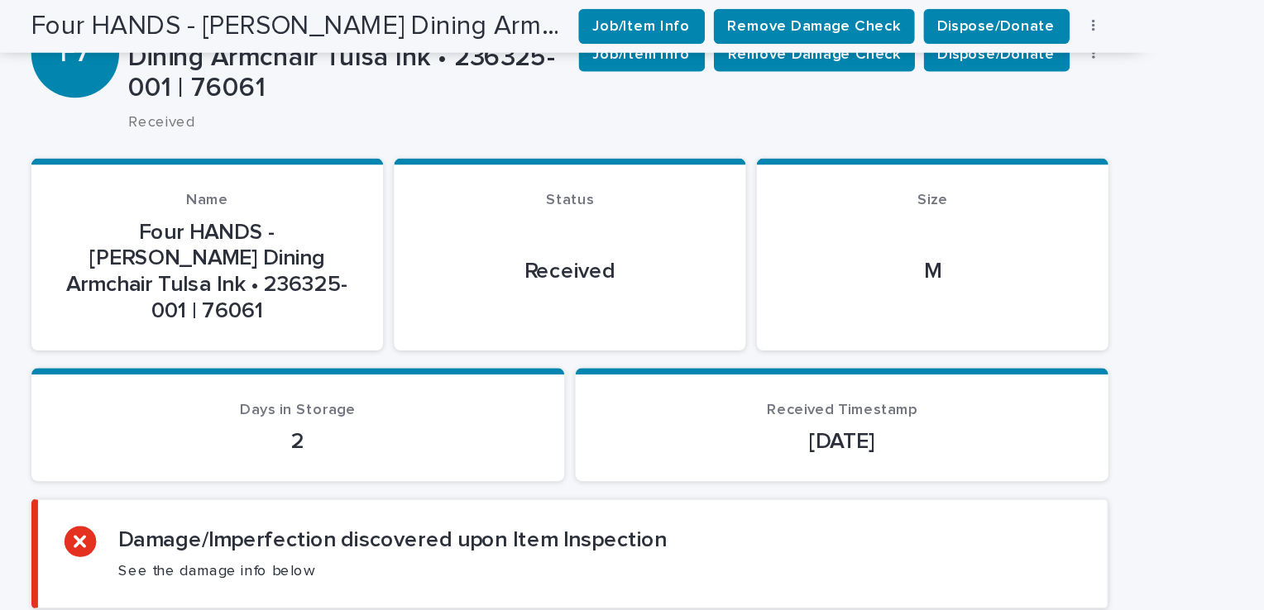
scroll to position [53, 0]
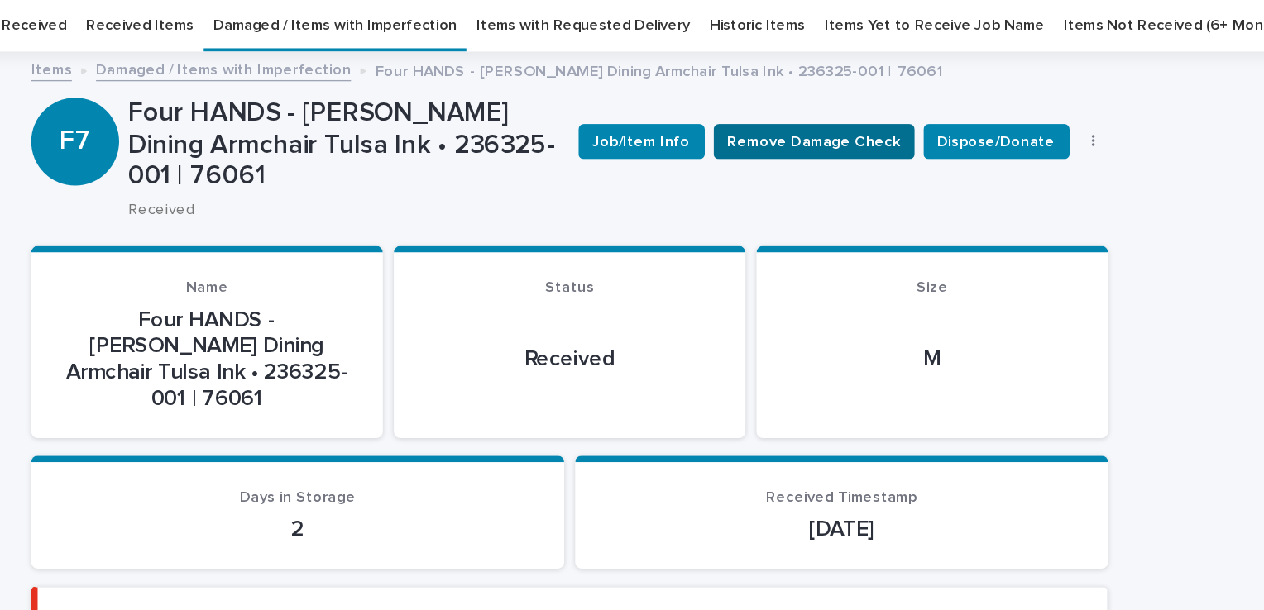
click at [847, 113] on span "Remove Damage Check" at bounding box center [816, 106] width 130 height 17
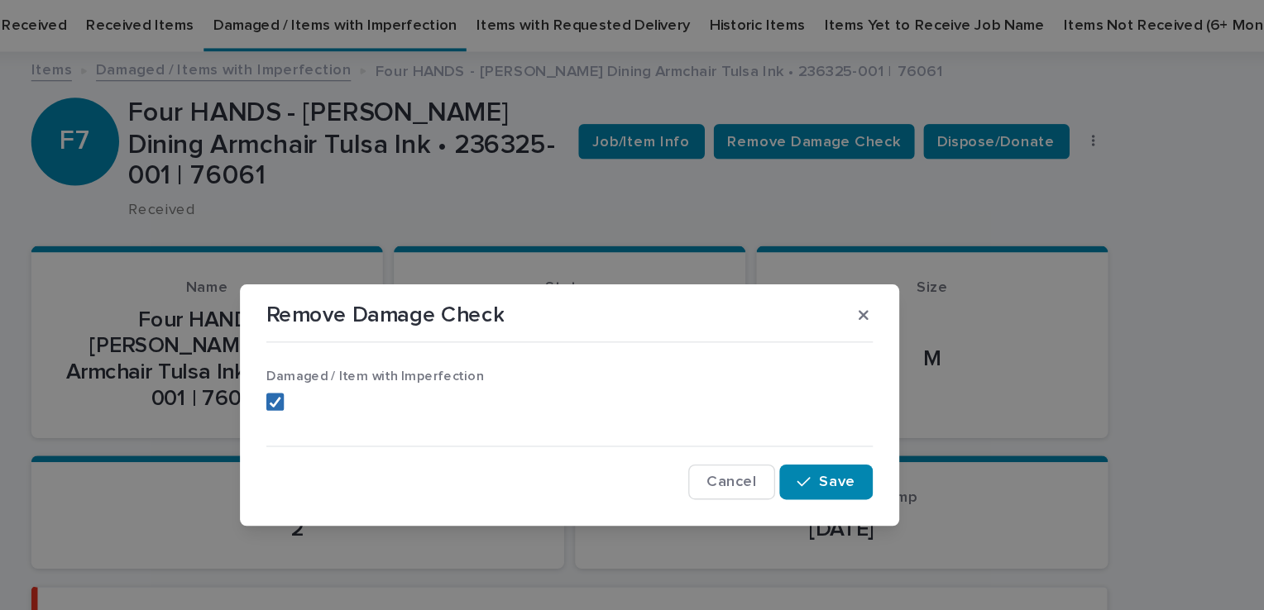
click at [405, 309] on span at bounding box center [410, 302] width 13 height 13
click at [809, 362] on icon "button" at bounding box center [808, 363] width 10 height 12
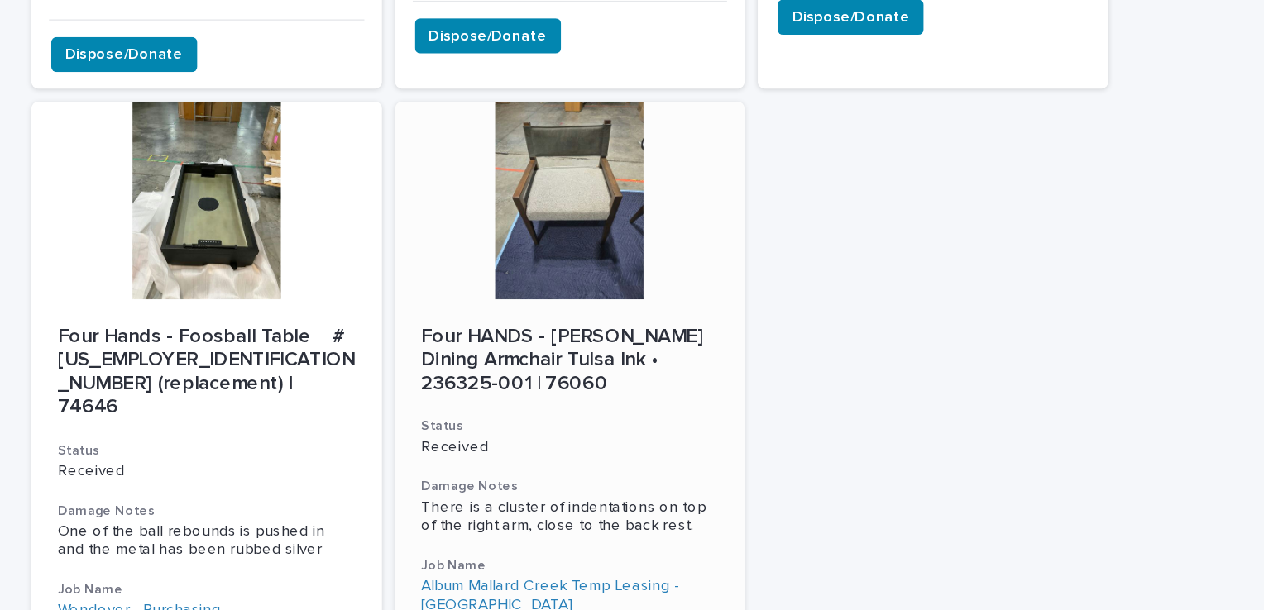
scroll to position [1734, 0]
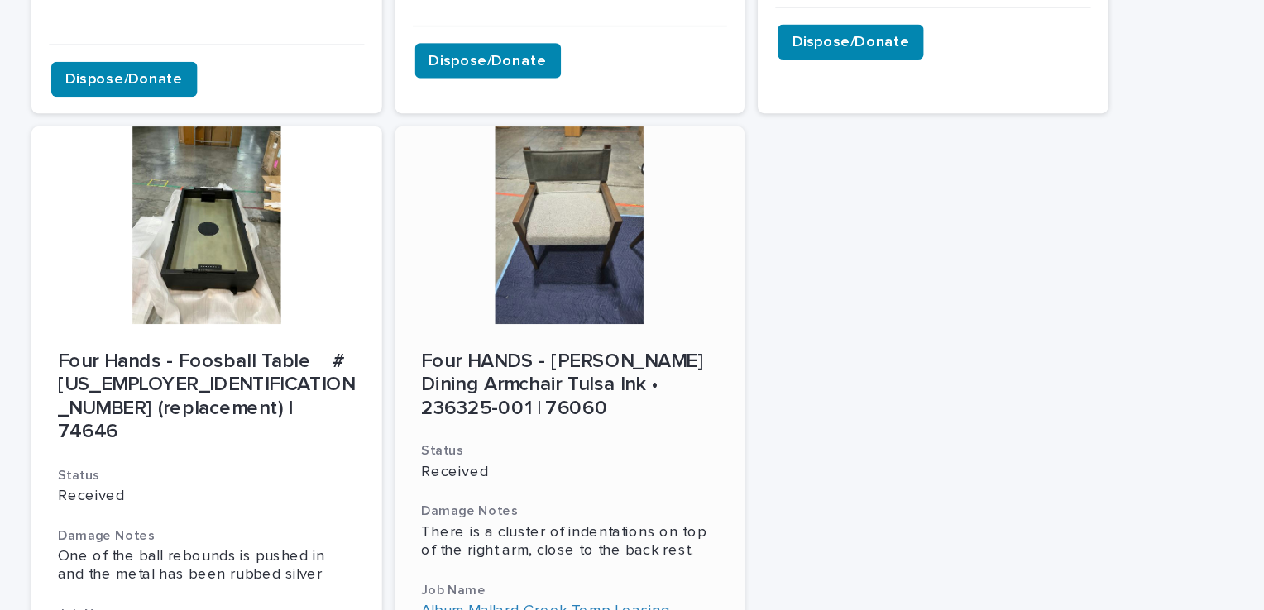
click at [640, 153] on div at bounding box center [632, 222] width 264 height 149
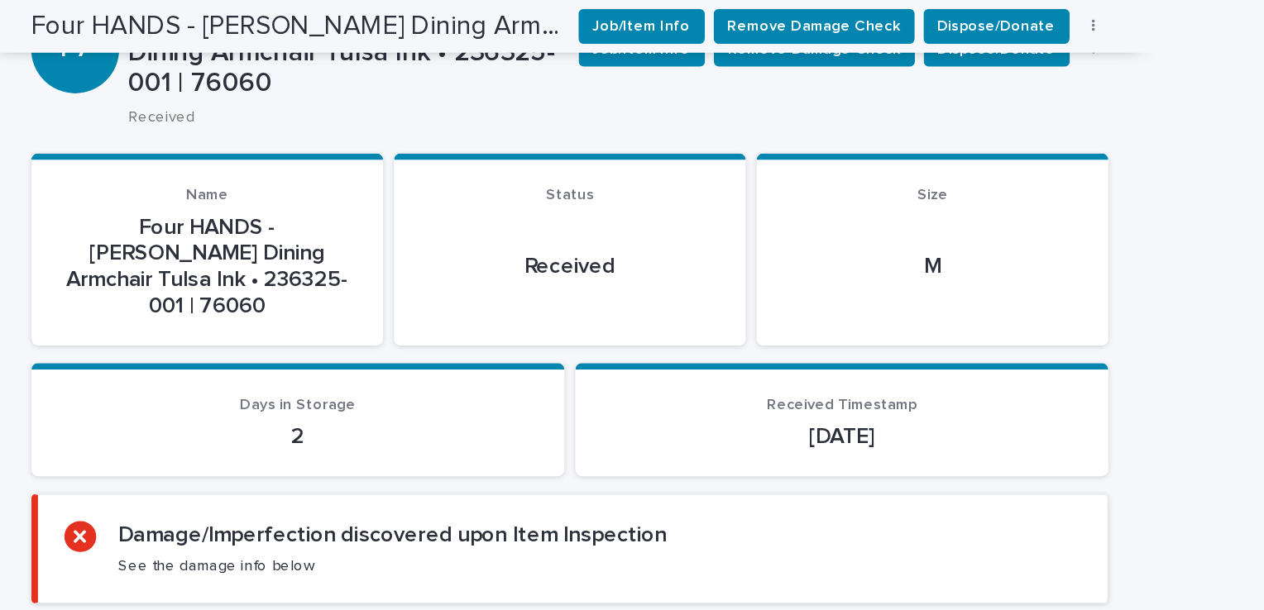
scroll to position [53, 0]
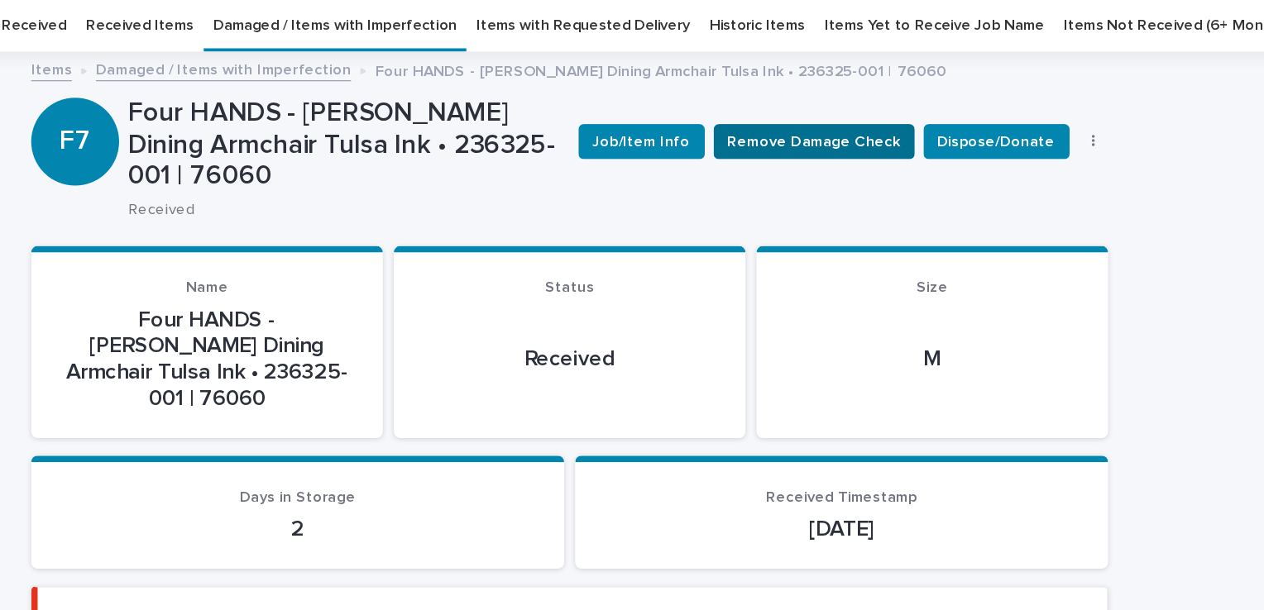
click at [847, 109] on span "Remove Damage Check" at bounding box center [816, 106] width 130 height 17
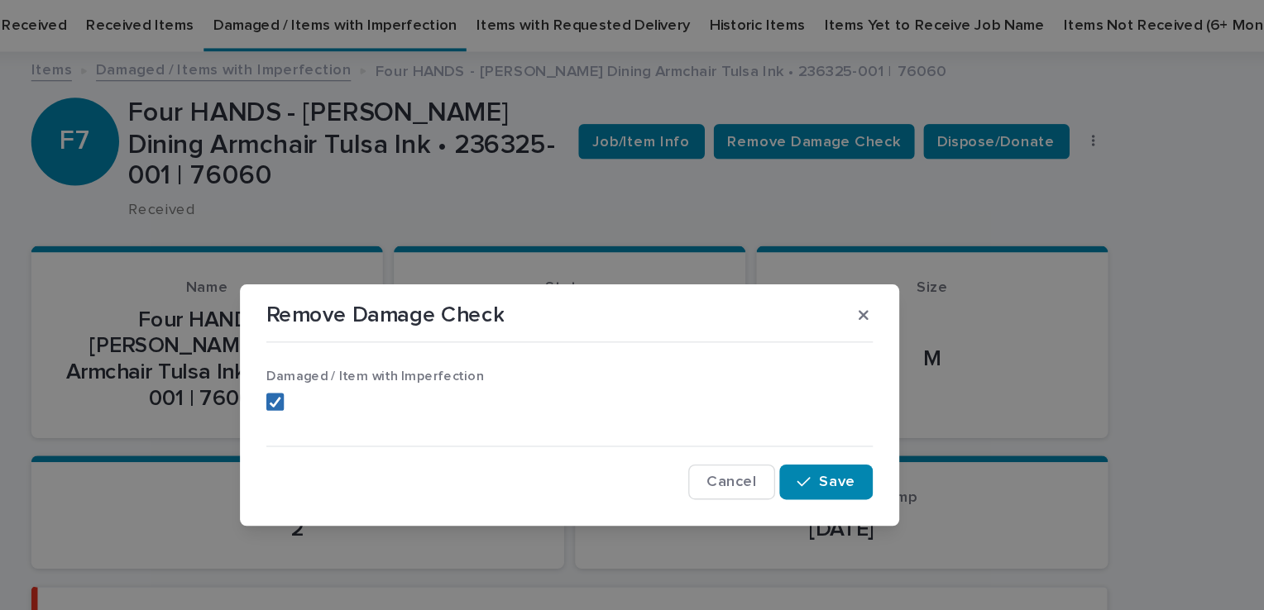
click at [411, 308] on div at bounding box center [410, 303] width 10 height 10
click at [832, 371] on button "Save" at bounding box center [825, 363] width 70 height 26
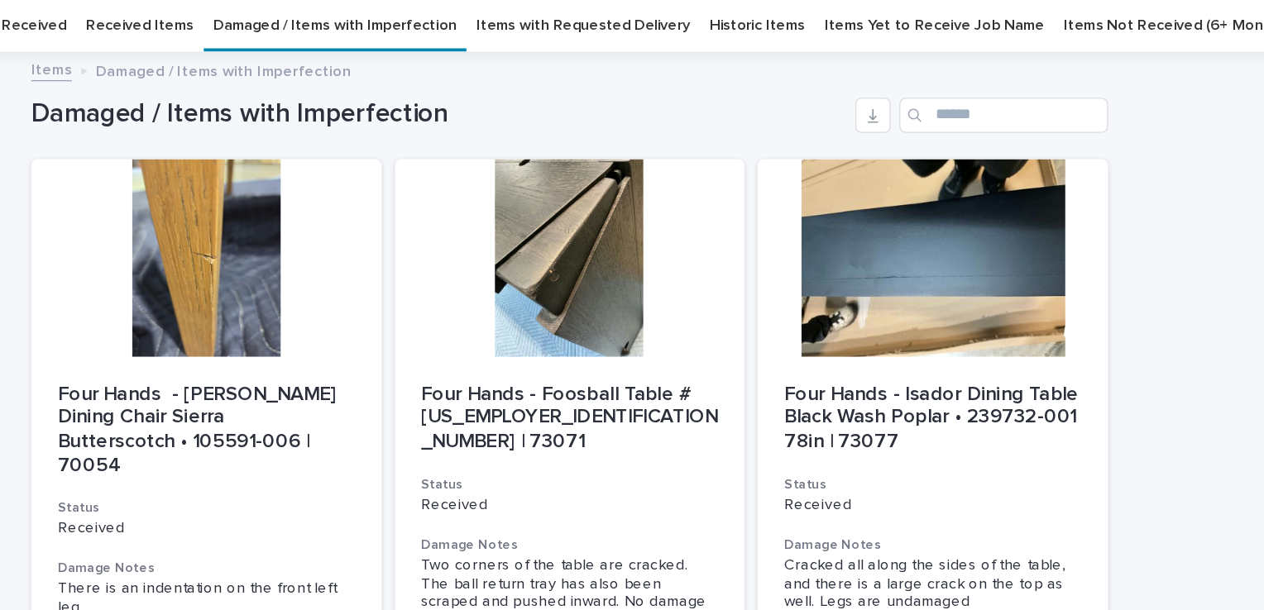
click at [309, 80] on link "Received Items" at bounding box center [308, 72] width 81 height 39
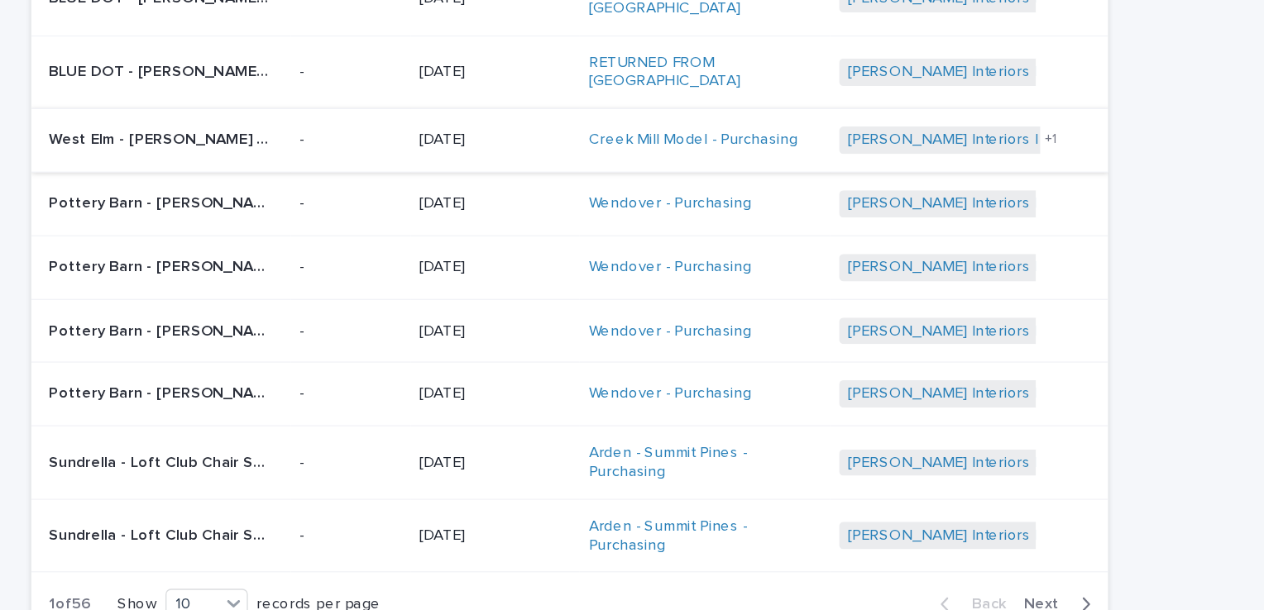
scroll to position [269, 0]
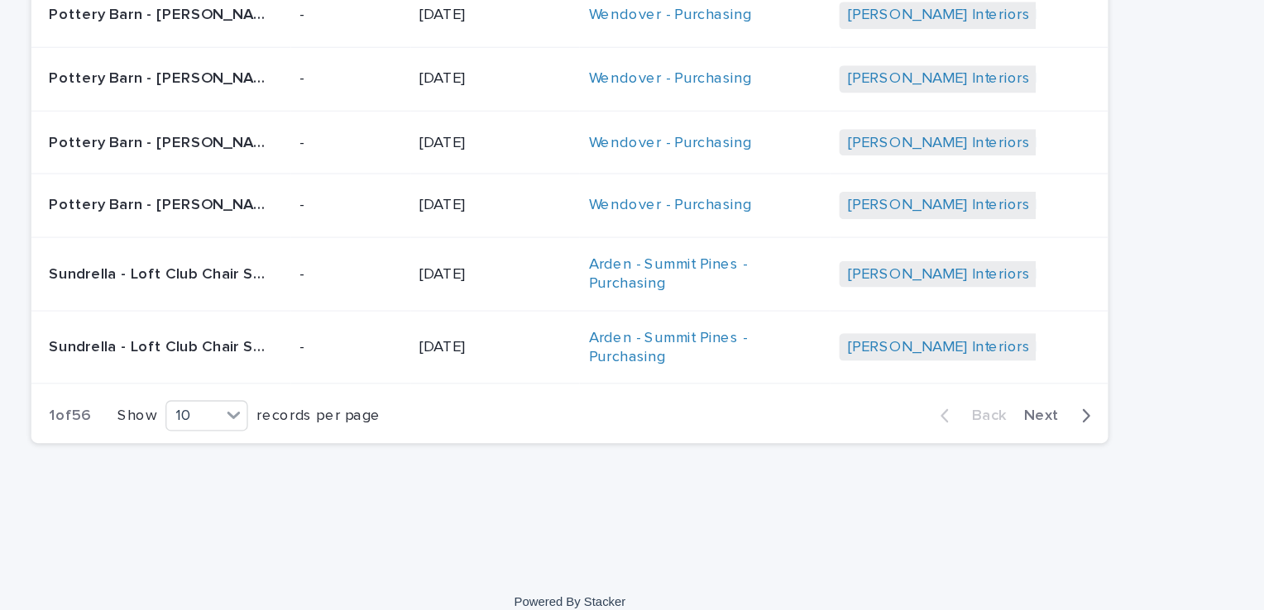
click at [988, 458] on span "Next" at bounding box center [992, 464] width 36 height 12
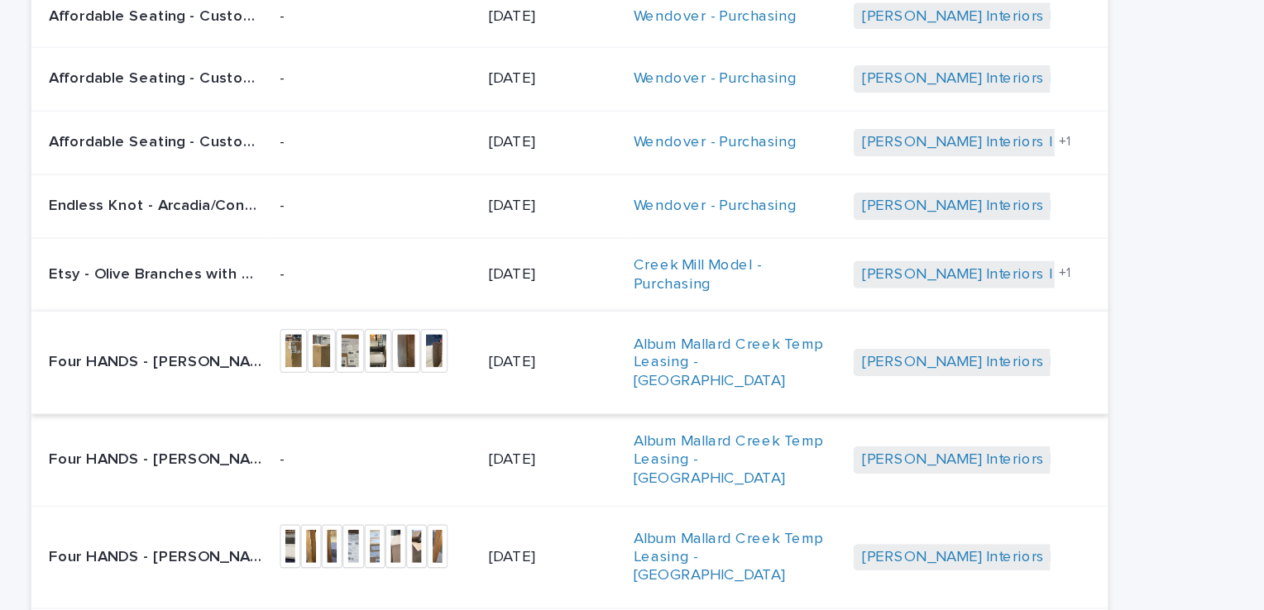
scroll to position [12, 0]
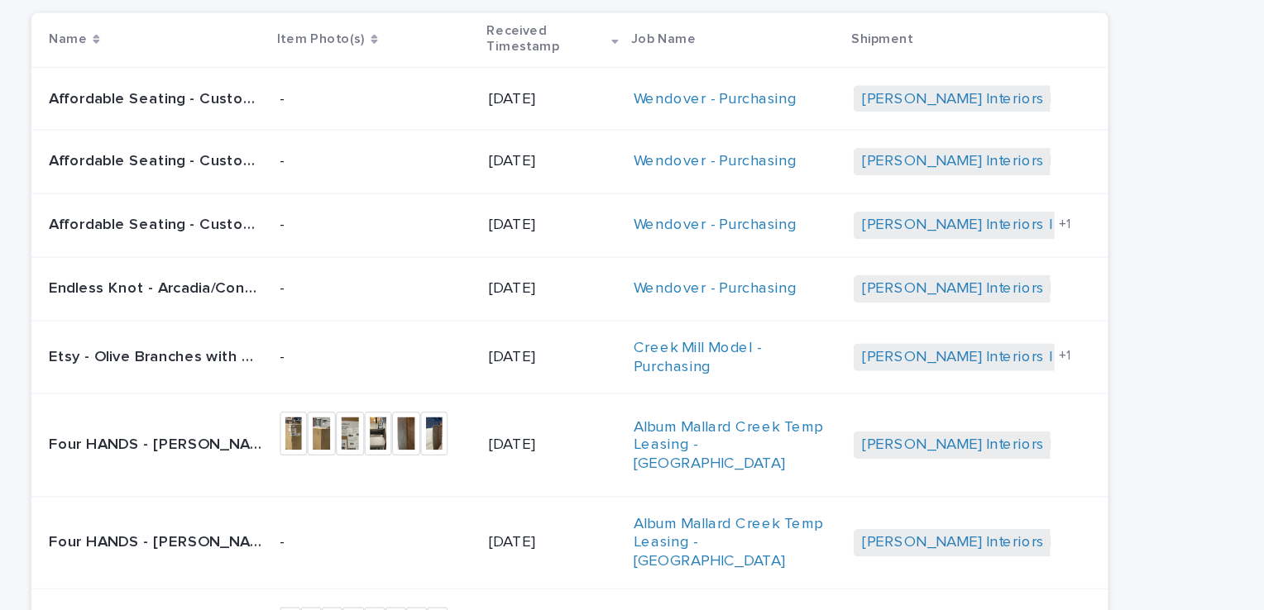
click at [361, 230] on p "Affordable Seating - Custom Laminate Table Top with Self Edge (replacement) SKU…" at bounding box center [322, 223] width 164 height 17
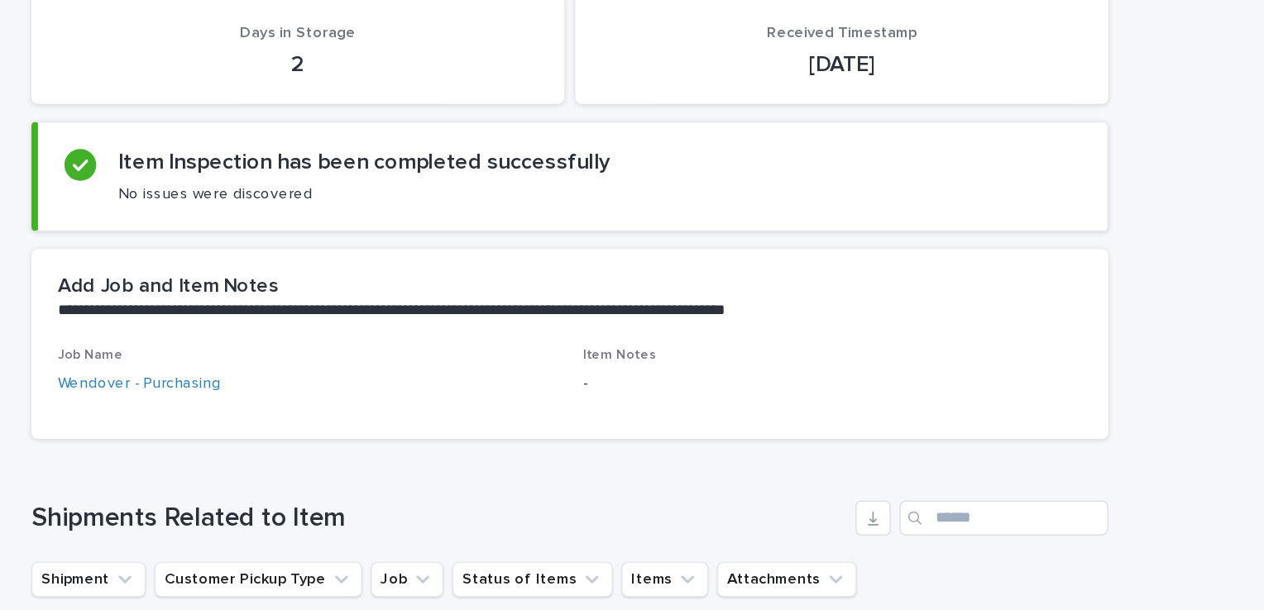
scroll to position [357, 0]
click at [1070, 382] on div "Loading... Saving… Loading... Saving… Affordable Seating - Custom Laminate Tabl…" at bounding box center [632, 454] width 1264 height 1391
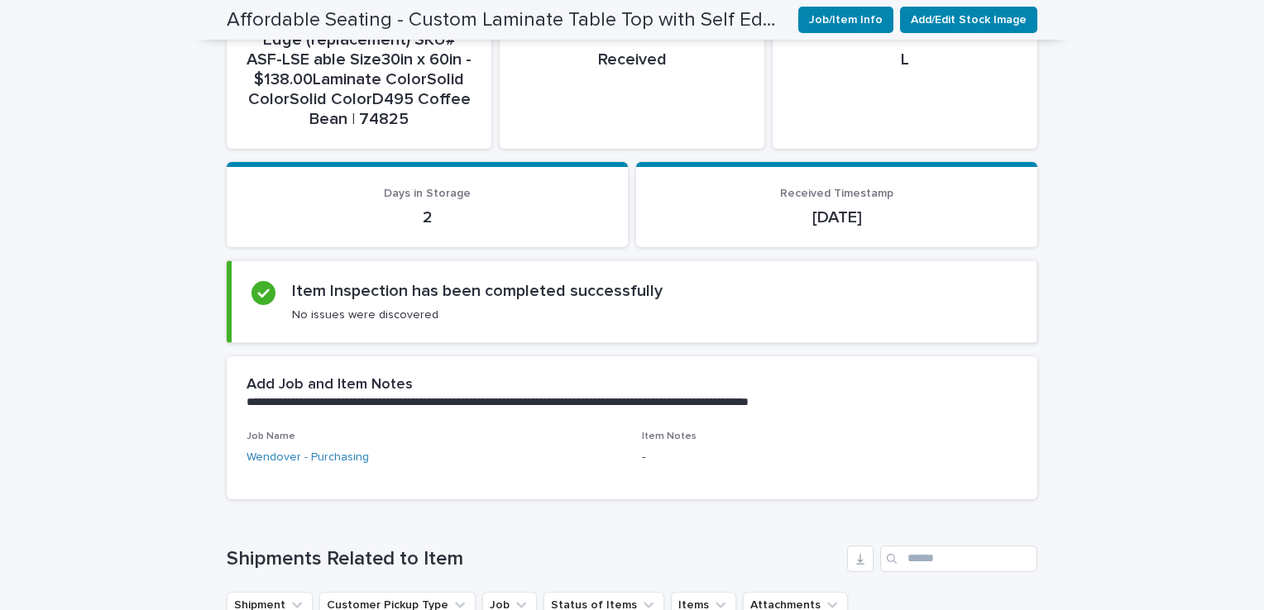
scroll to position [338, 0]
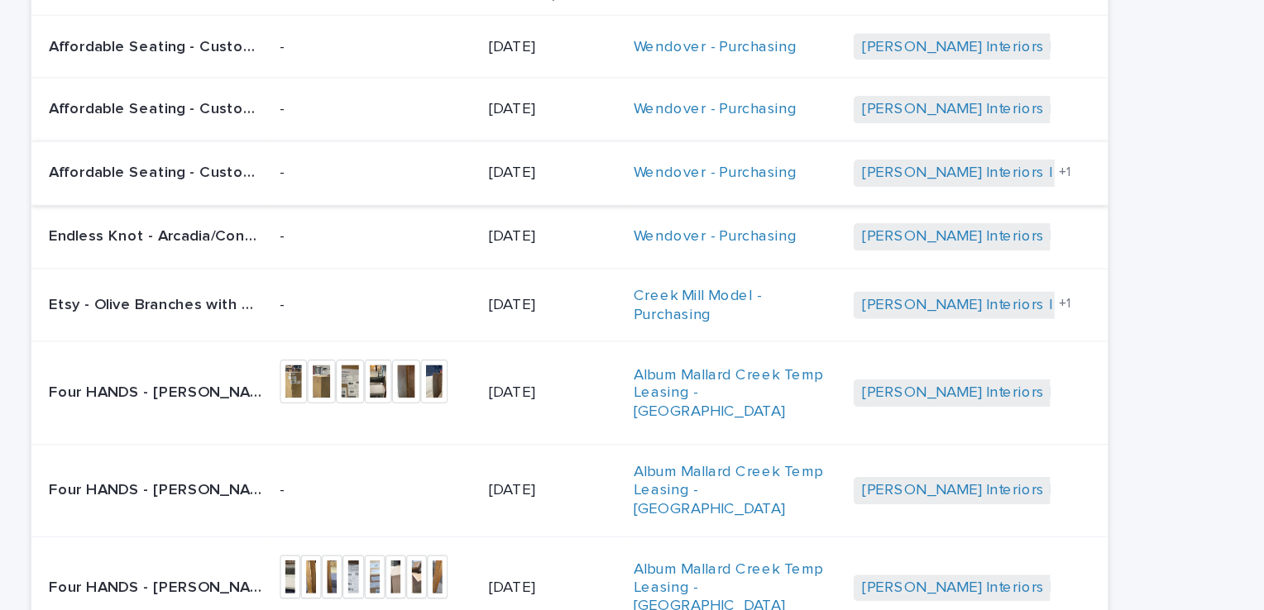
scroll to position [53, 0]
click at [302, 237] on p "Affordable Seating - Custom Laminate Table Top with Self Edge (replacement) SKU…" at bounding box center [322, 230] width 164 height 17
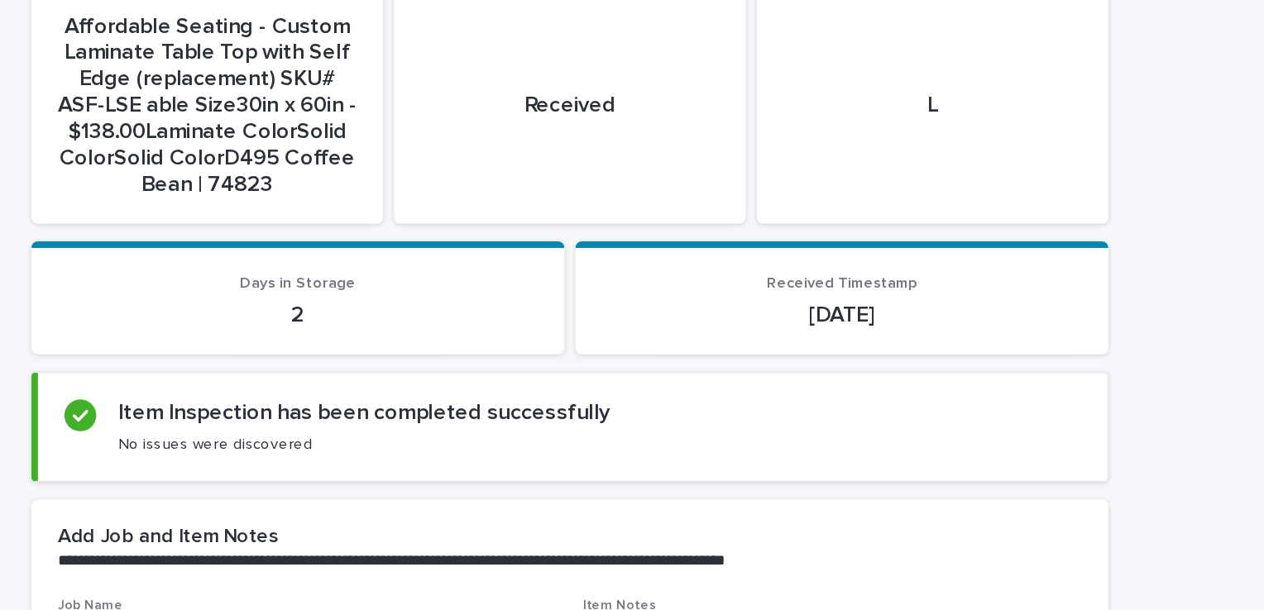
scroll to position [106, 0]
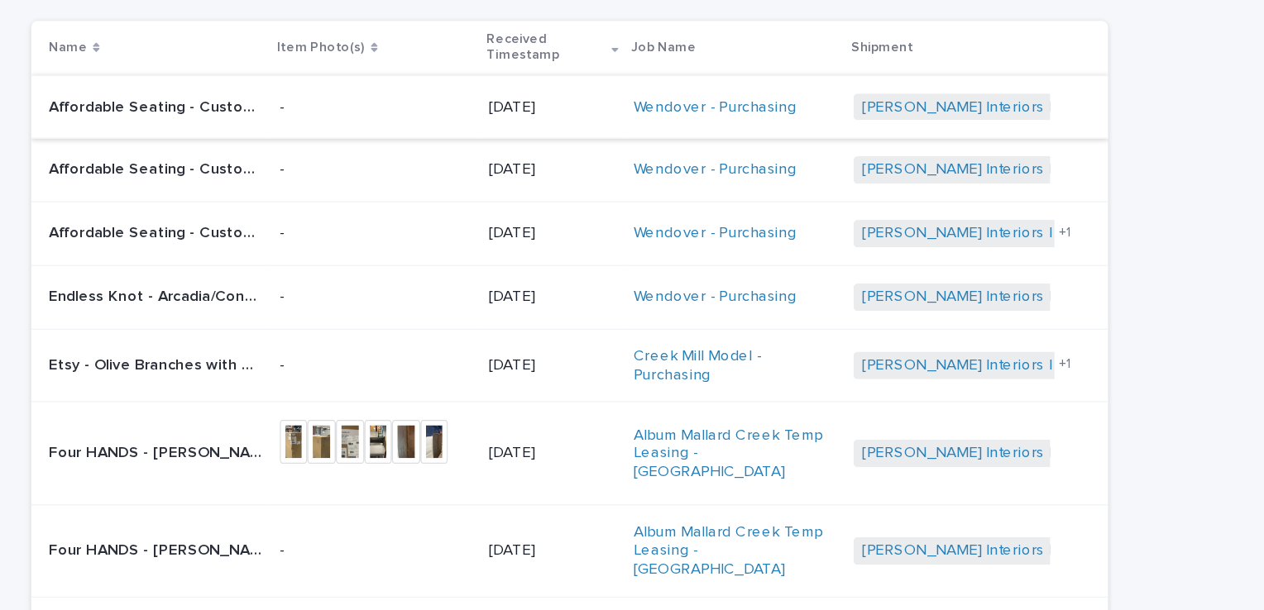
scroll to position [177, 0]
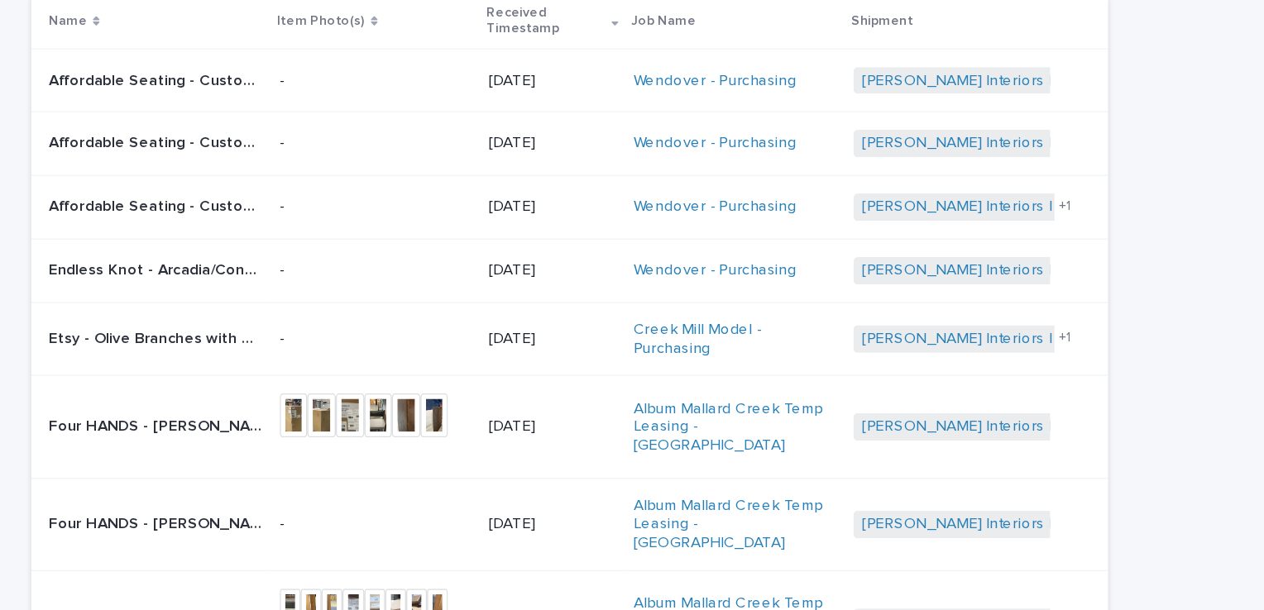
click at [307, 151] on p "Affordable Seating - Custom Laminate Table Top with Self Edge (replacement) SKU…" at bounding box center [322, 154] width 164 height 17
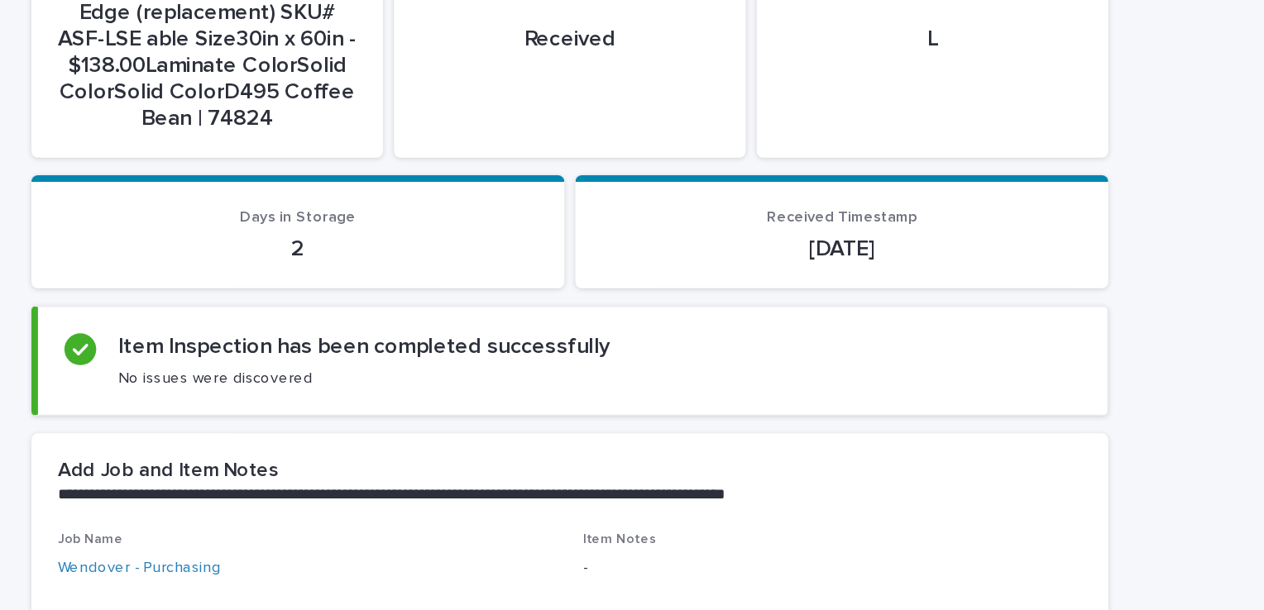
scroll to position [390, 0]
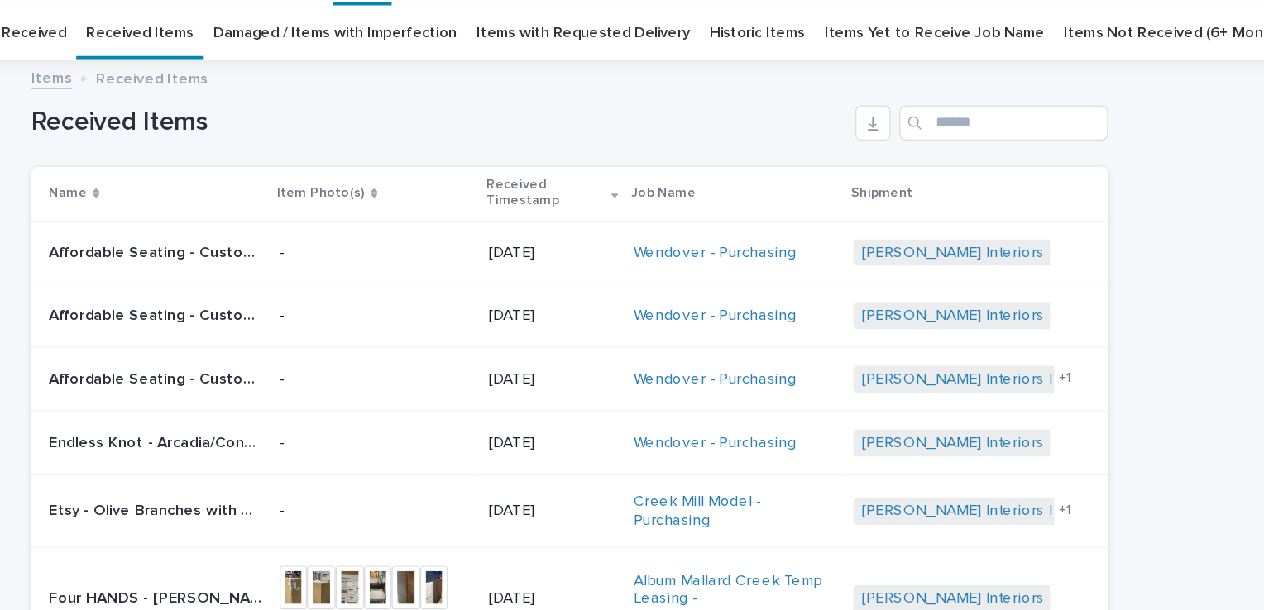
scroll to position [53, 0]
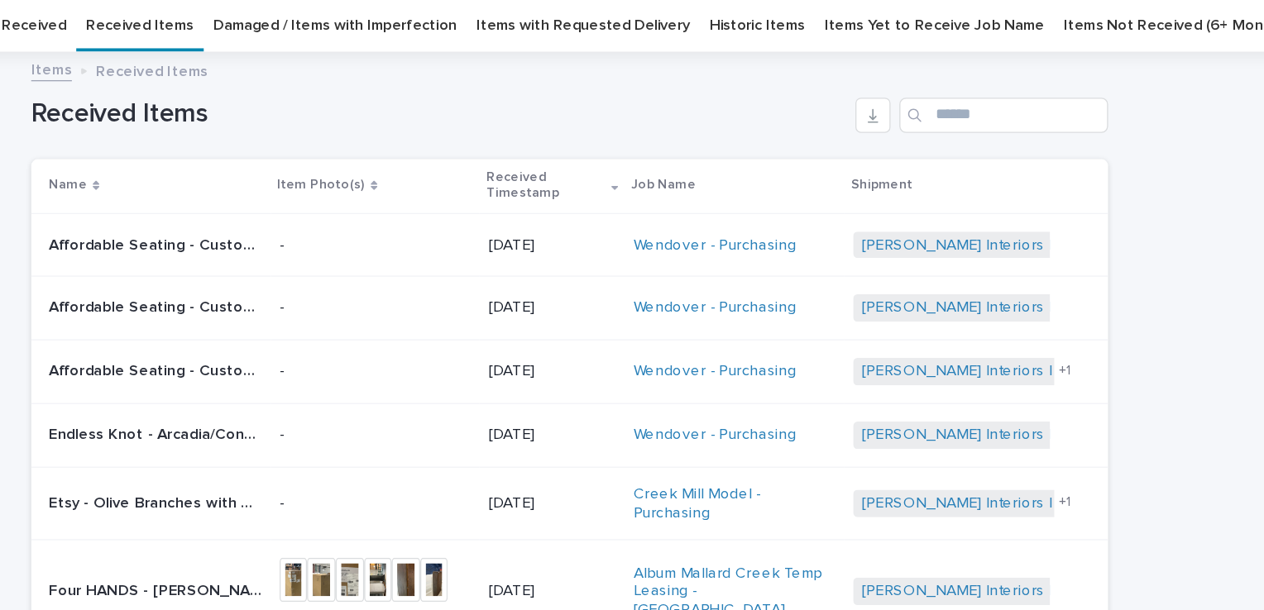
click at [381, 20] on link "Damaged / Items with Imperfection" at bounding box center [456, 19] width 184 height 39
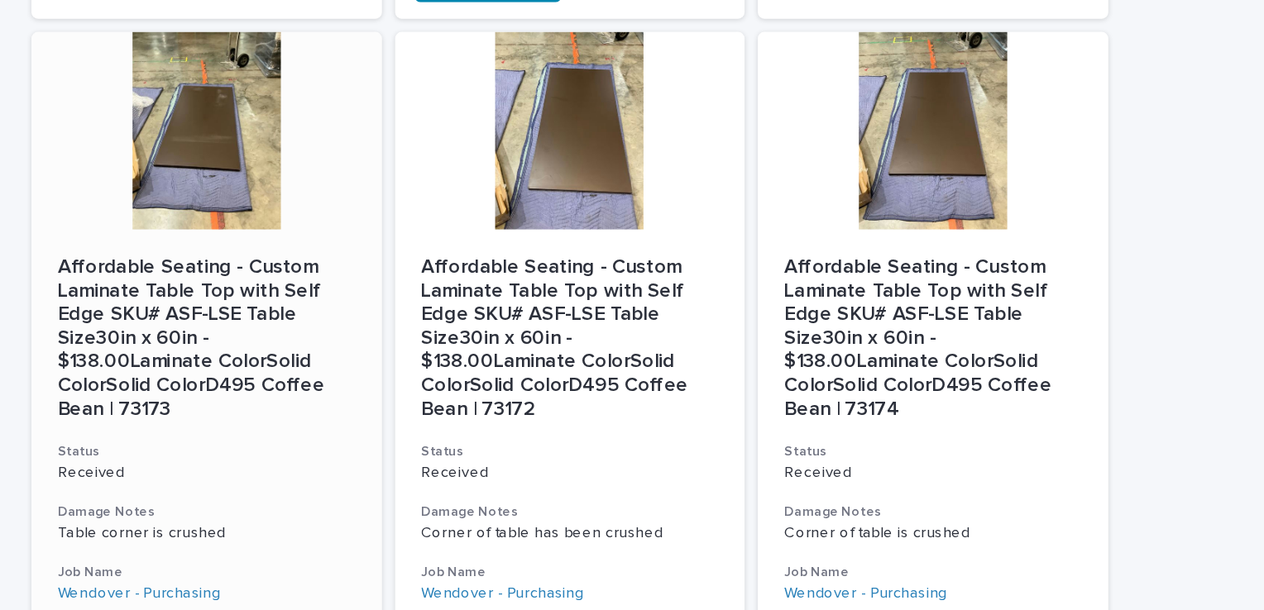
scroll to position [685, 0]
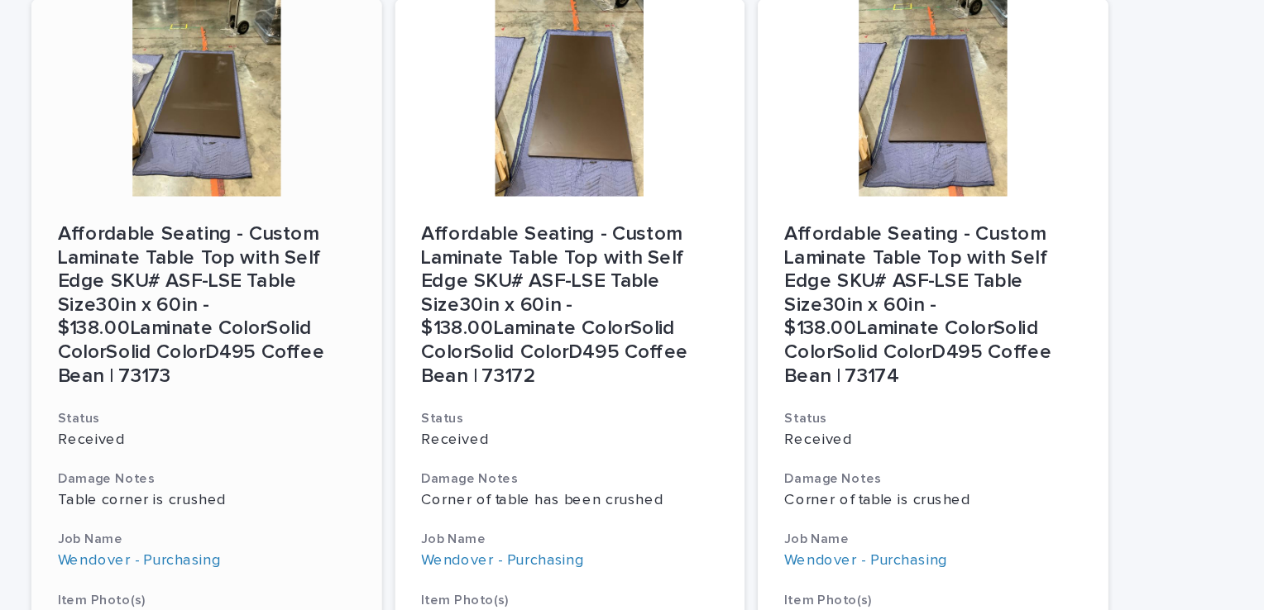
click at [349, 180] on div at bounding box center [359, 126] width 264 height 149
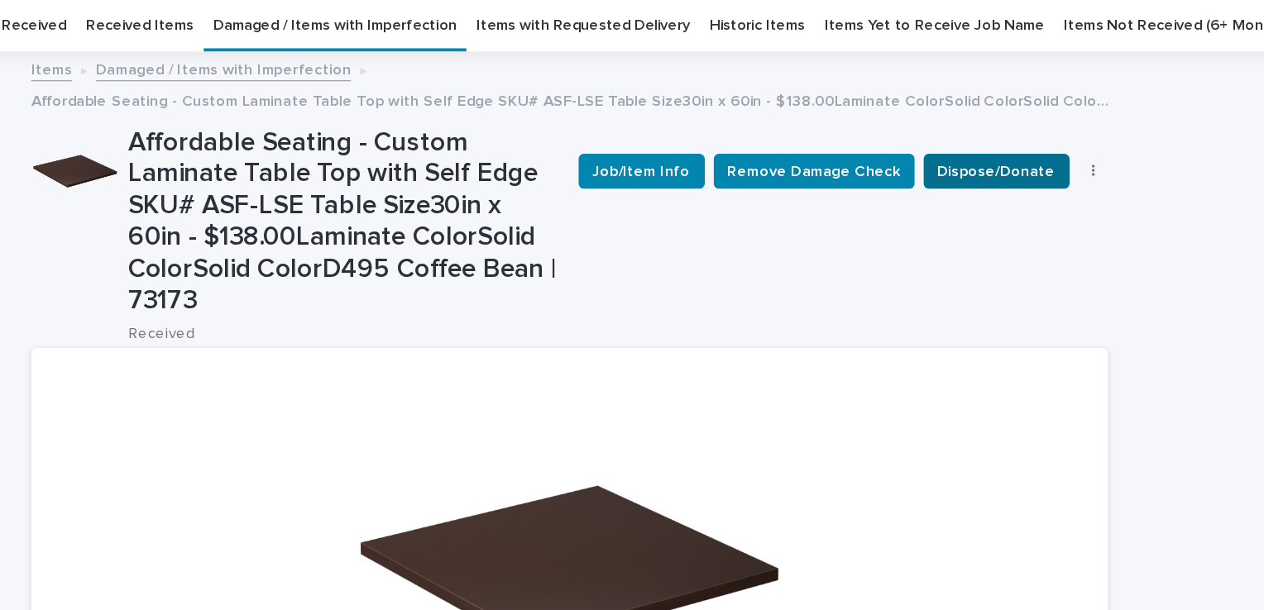
click at [927, 179] on span "Dispose/Donate" at bounding box center [953, 182] width 89 height 17
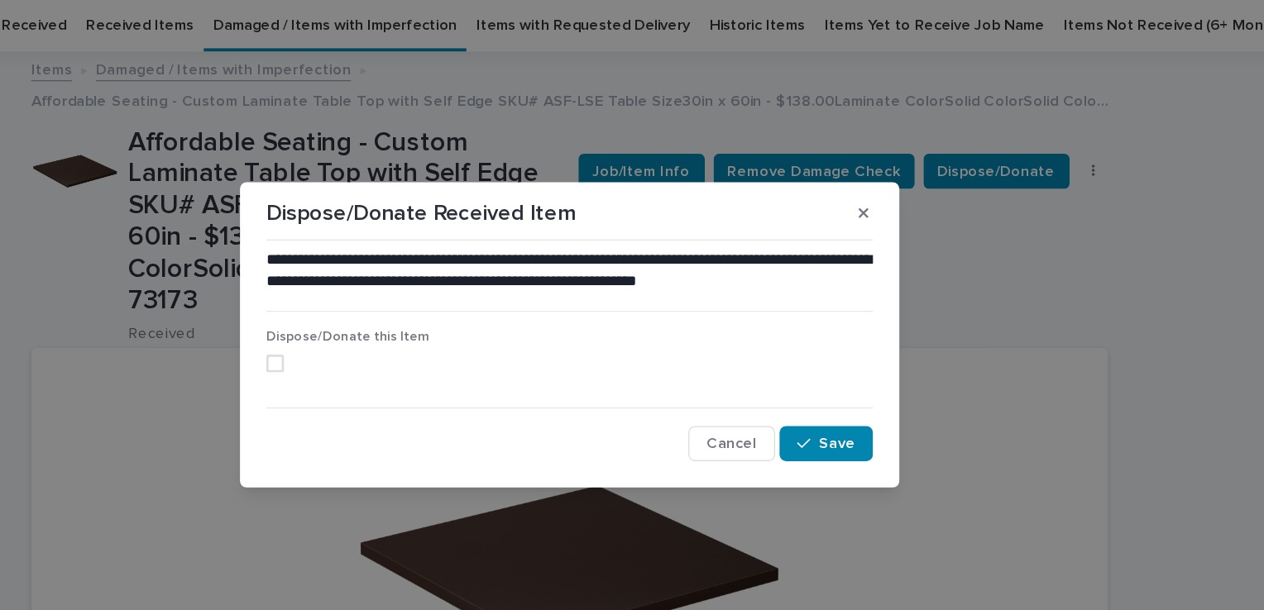
click at [415, 326] on span at bounding box center [410, 326] width 13 height 13
click at [832, 387] on span "Save" at bounding box center [833, 387] width 27 height 12
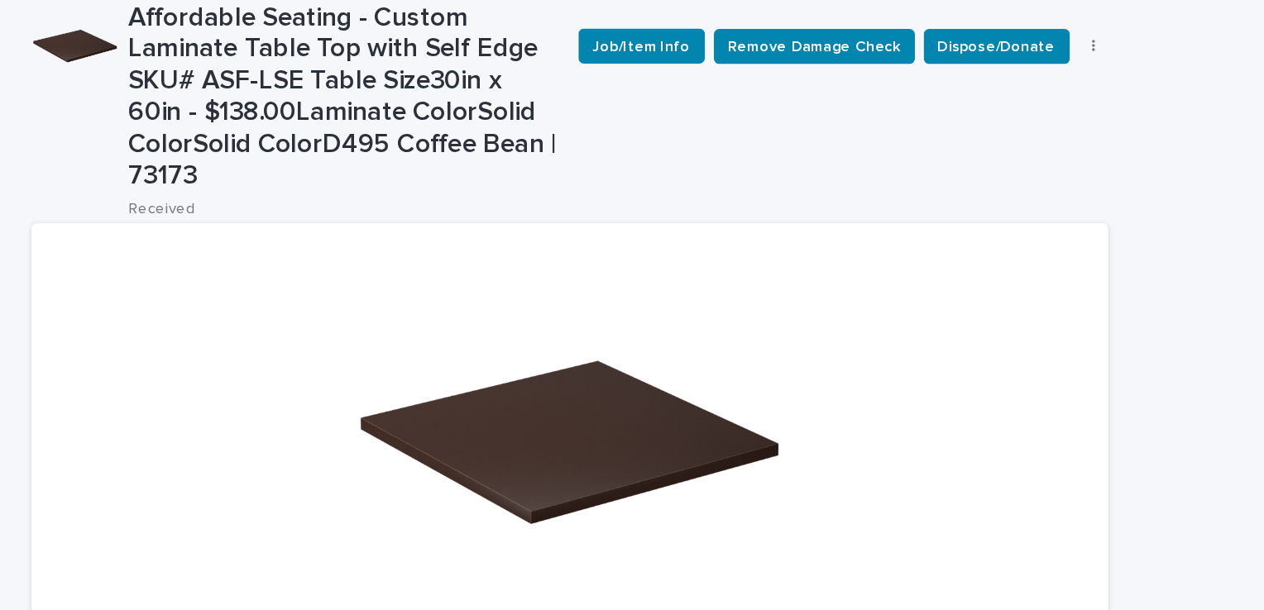
scroll to position [62, 0]
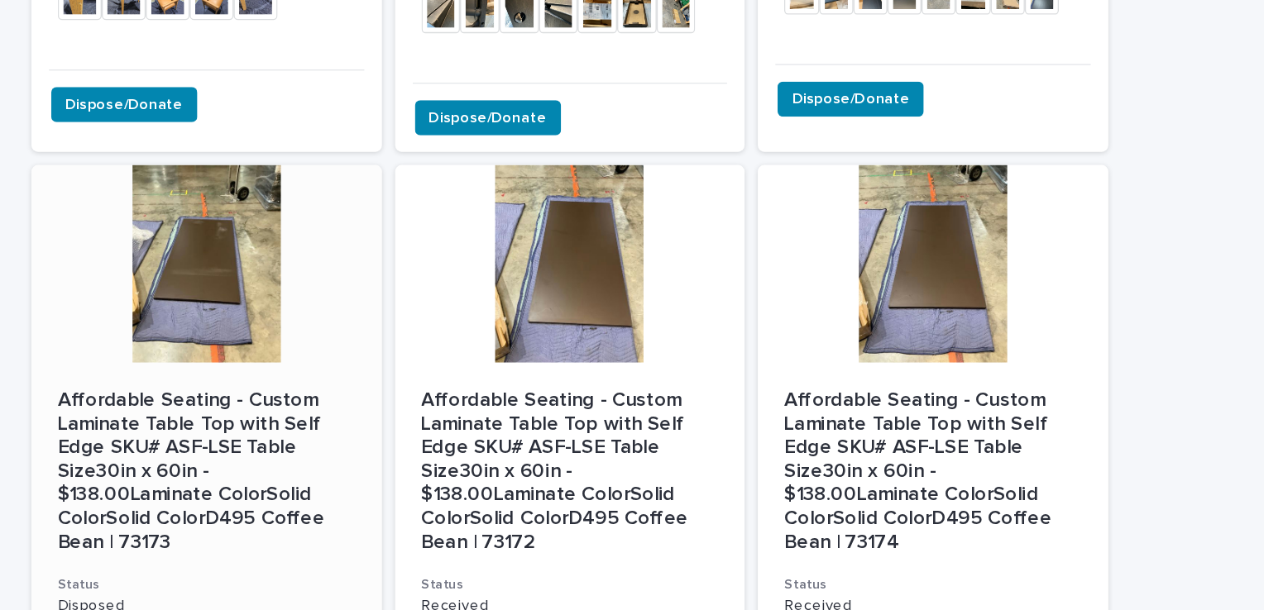
scroll to position [738, 0]
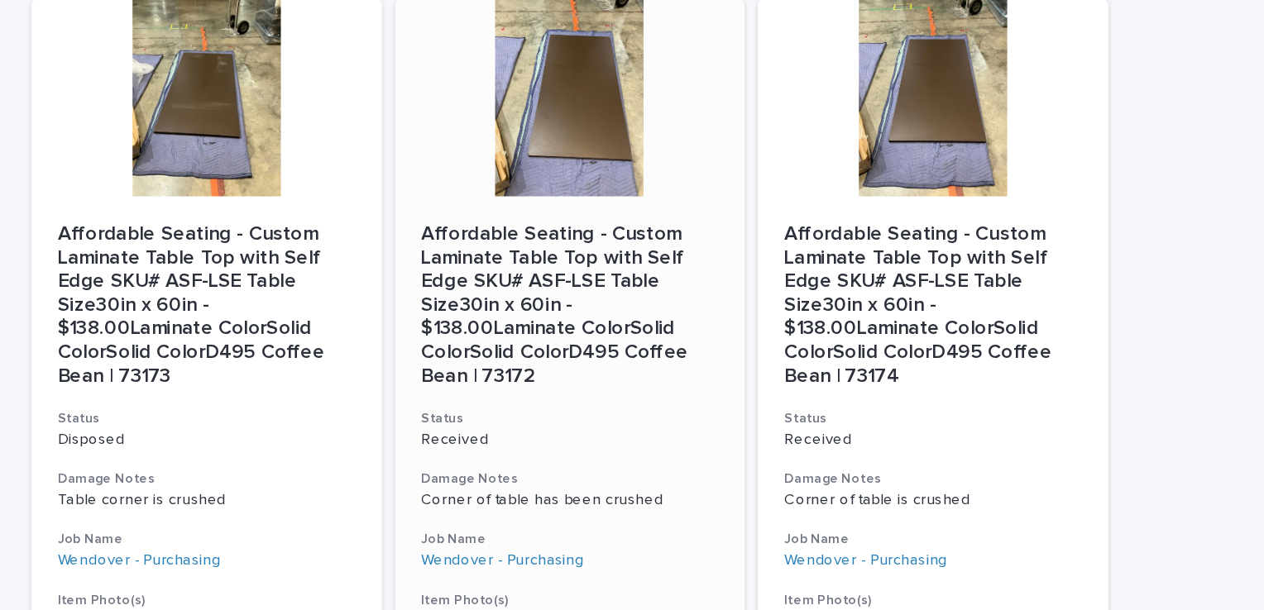
click at [578, 97] on div at bounding box center [632, 73] width 264 height 149
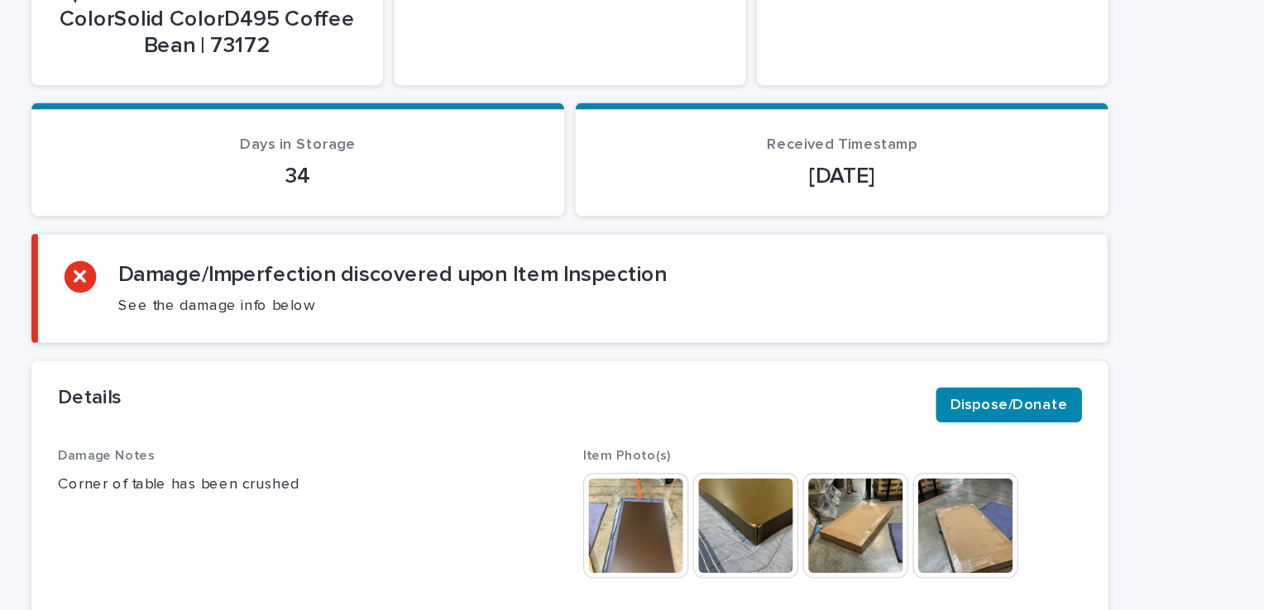
scroll to position [646, 0]
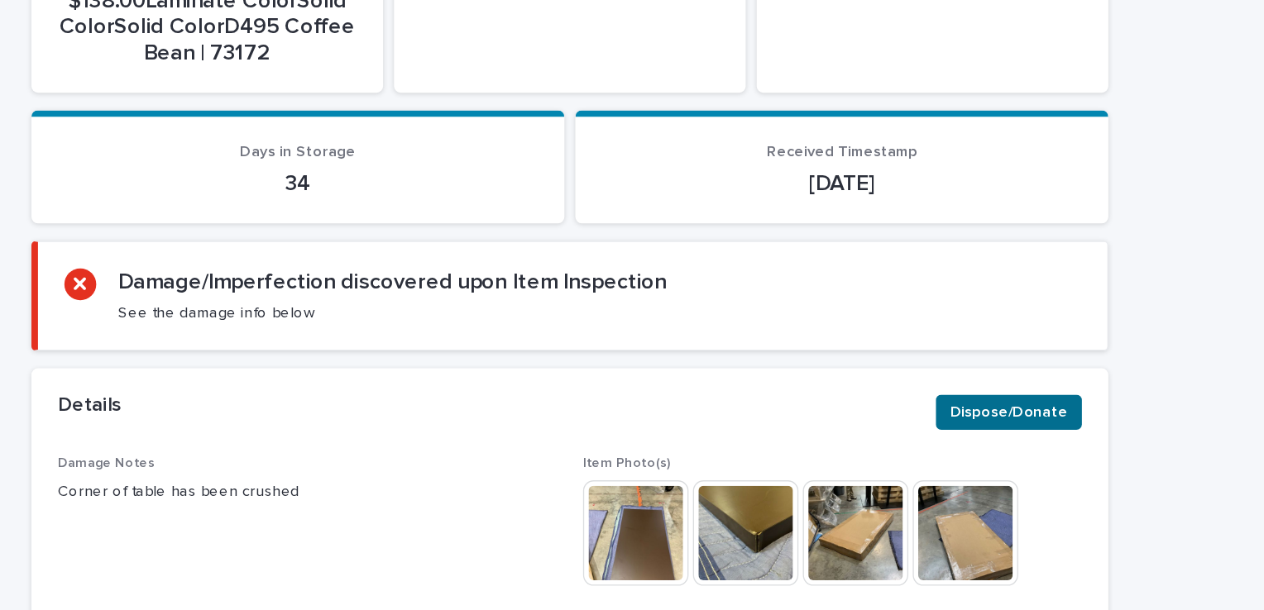
click at [938, 460] on span "Dispose/Donate" at bounding box center [962, 461] width 89 height 17
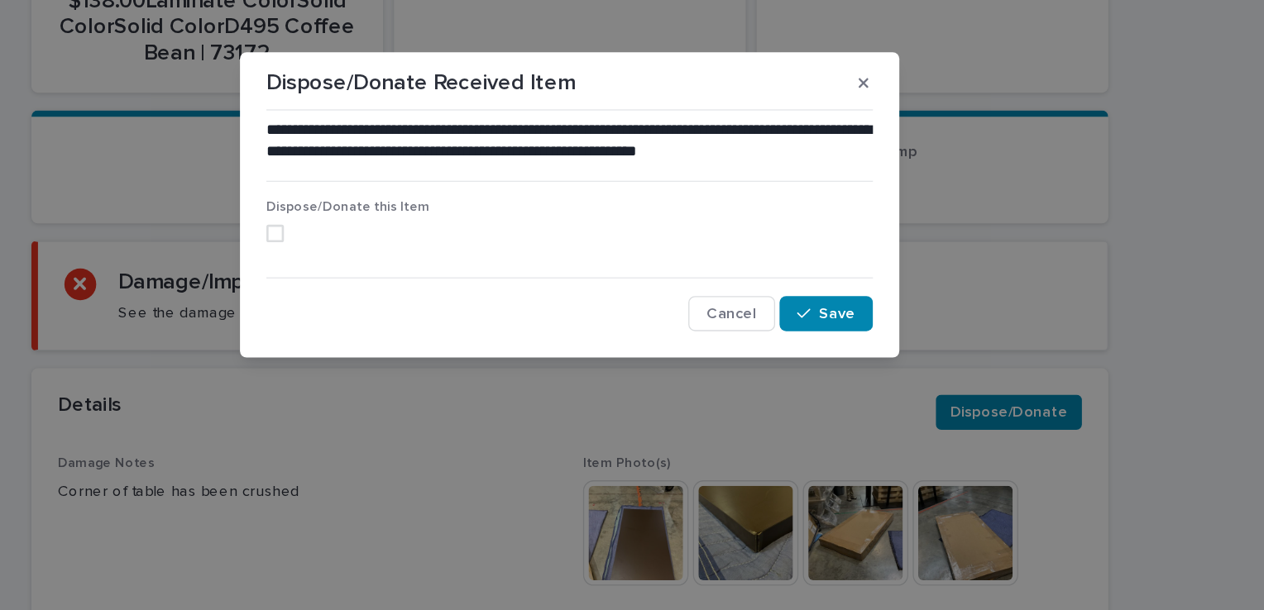
click at [406, 323] on span at bounding box center [410, 326] width 13 height 13
click at [823, 390] on span "Save" at bounding box center [833, 387] width 27 height 12
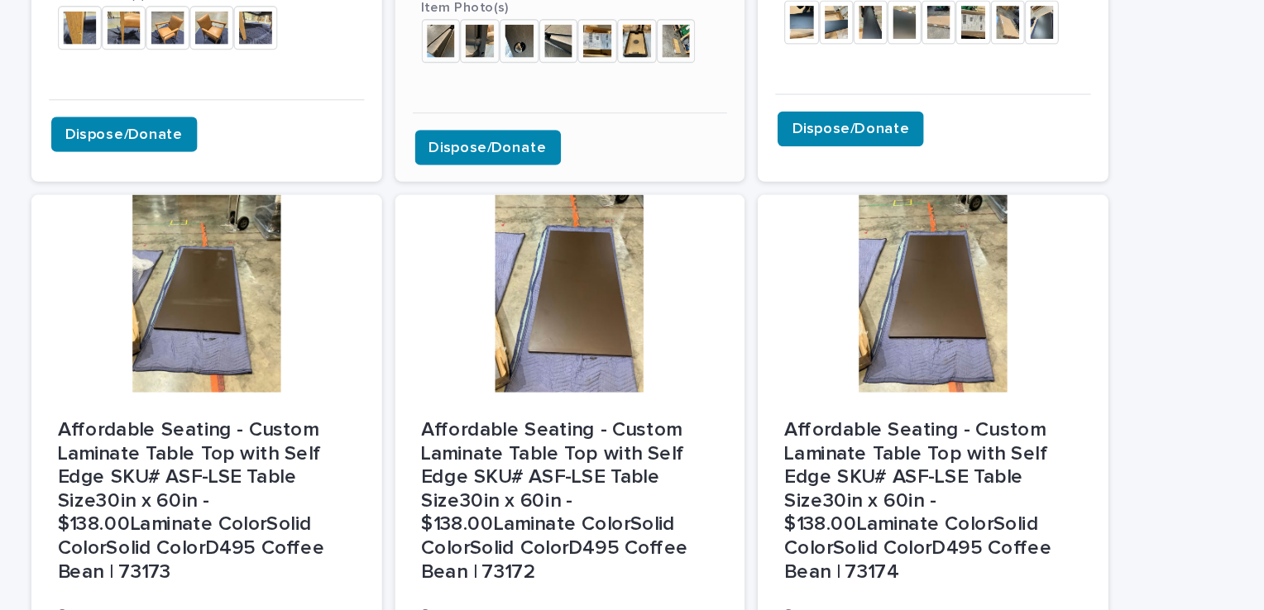
scroll to position [613, 0]
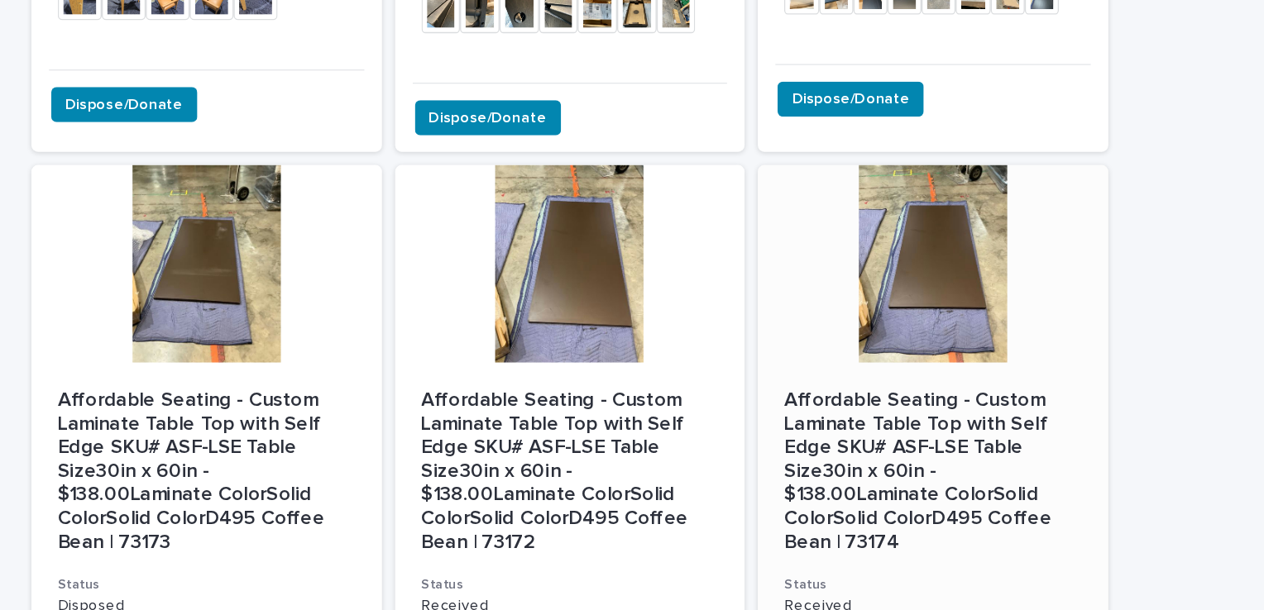
click at [907, 208] on div at bounding box center [905, 198] width 264 height 149
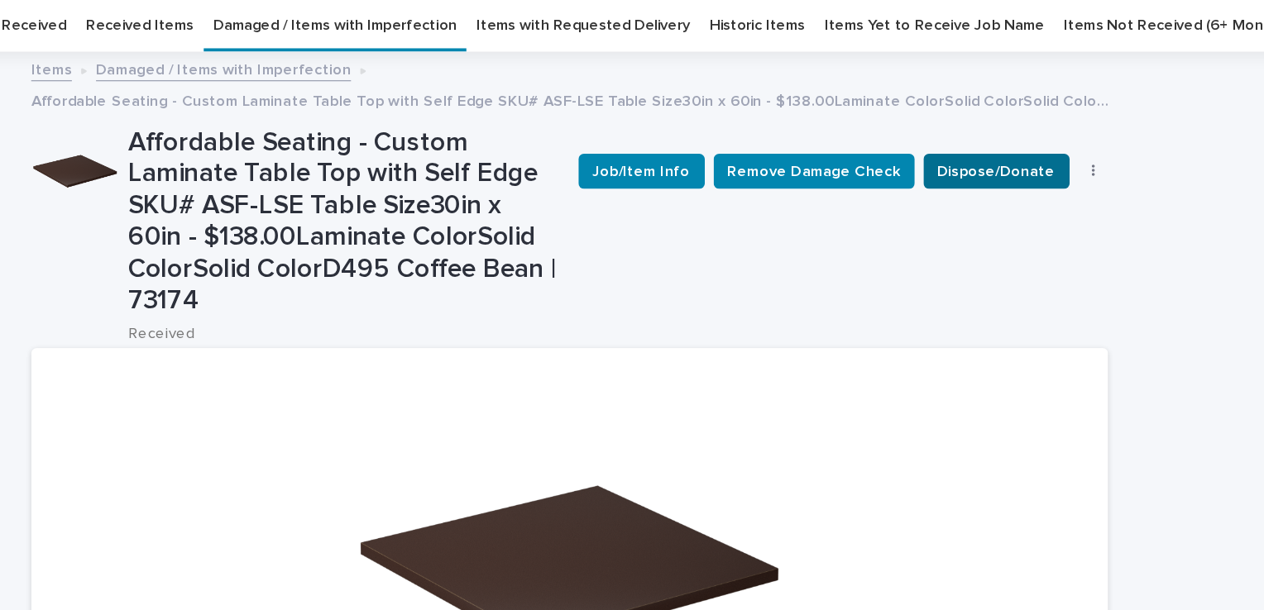
click at [970, 169] on button "Dispose/Donate" at bounding box center [953, 182] width 110 height 26
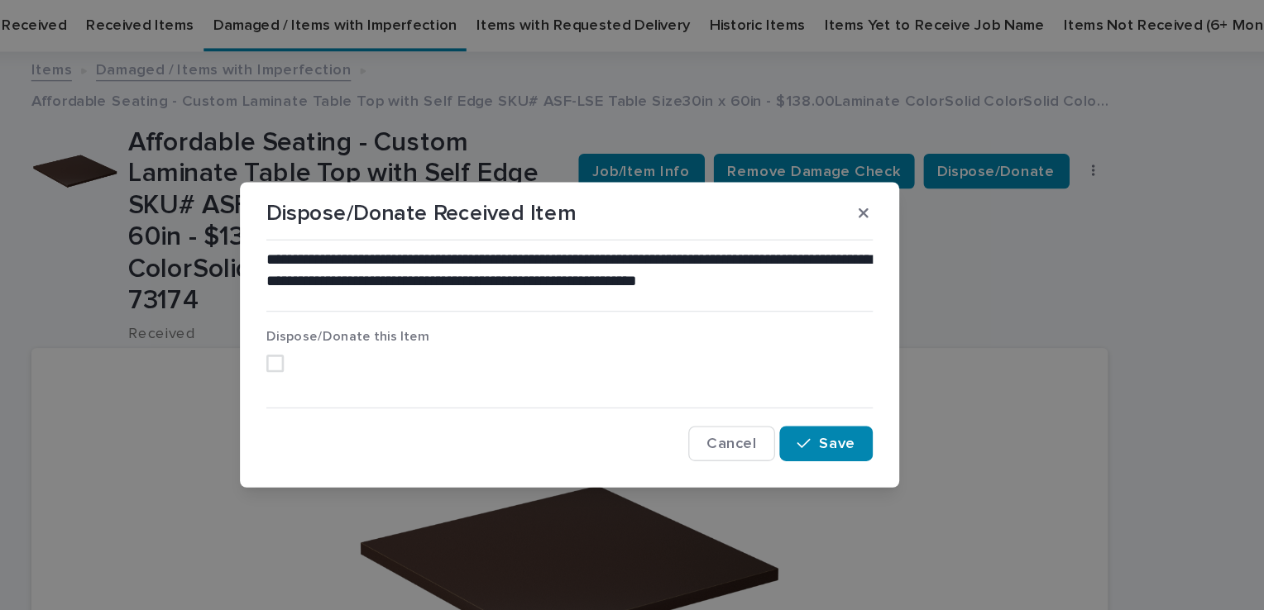
click at [409, 323] on span at bounding box center [410, 326] width 13 height 13
click at [840, 385] on span "Save" at bounding box center [833, 387] width 27 height 12
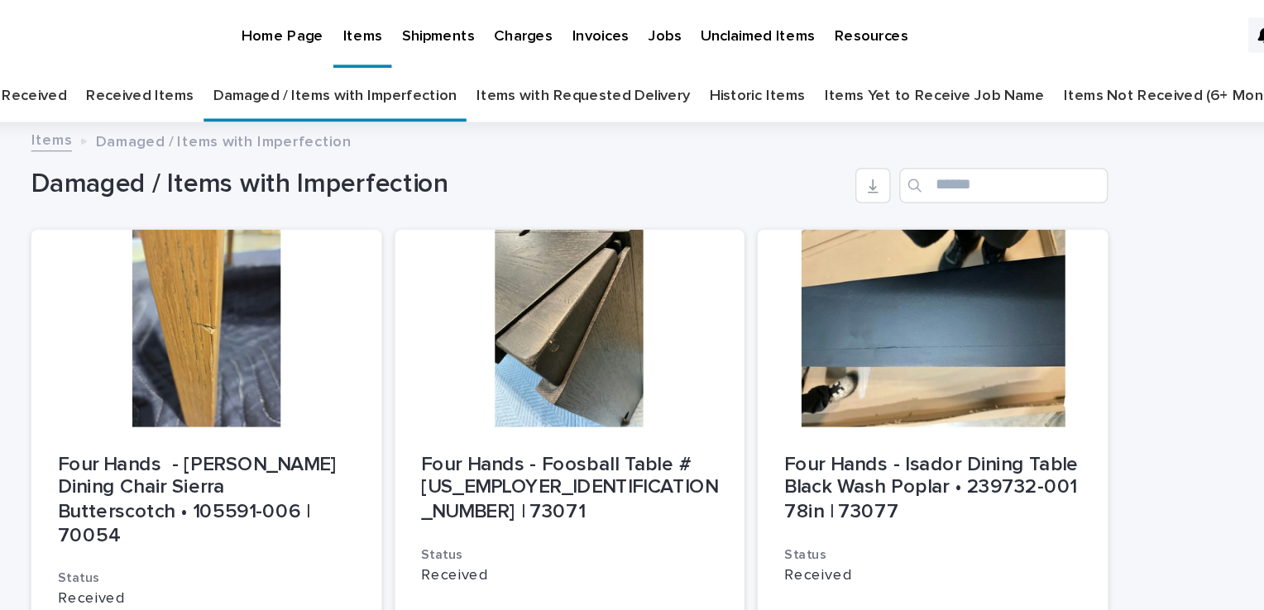
click at [304, 71] on link "Received Items" at bounding box center [308, 72] width 81 height 39
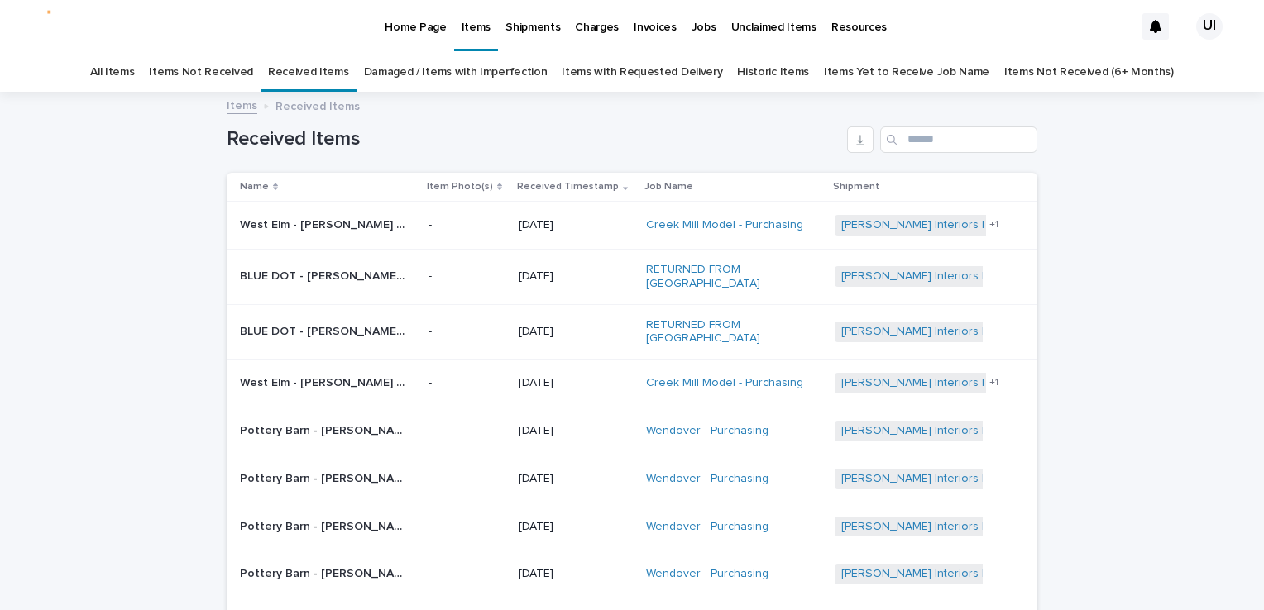
scroll to position [248, 0]
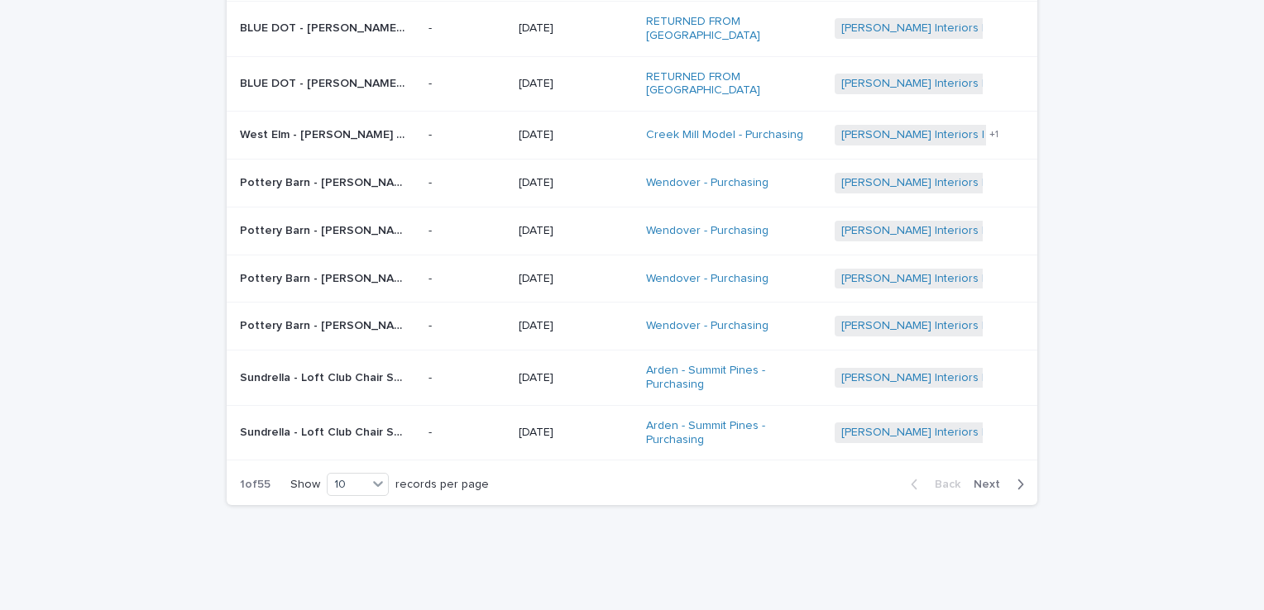
drag, startPoint x: 5, startPoint y: 94, endPoint x: 7, endPoint y: 79, distance: 15.0
click at [5, 94] on div "Loading... Saving… Loading... Saving… Received Items Name Item Photo(s) Receive…" at bounding box center [632, 223] width 1264 height 757
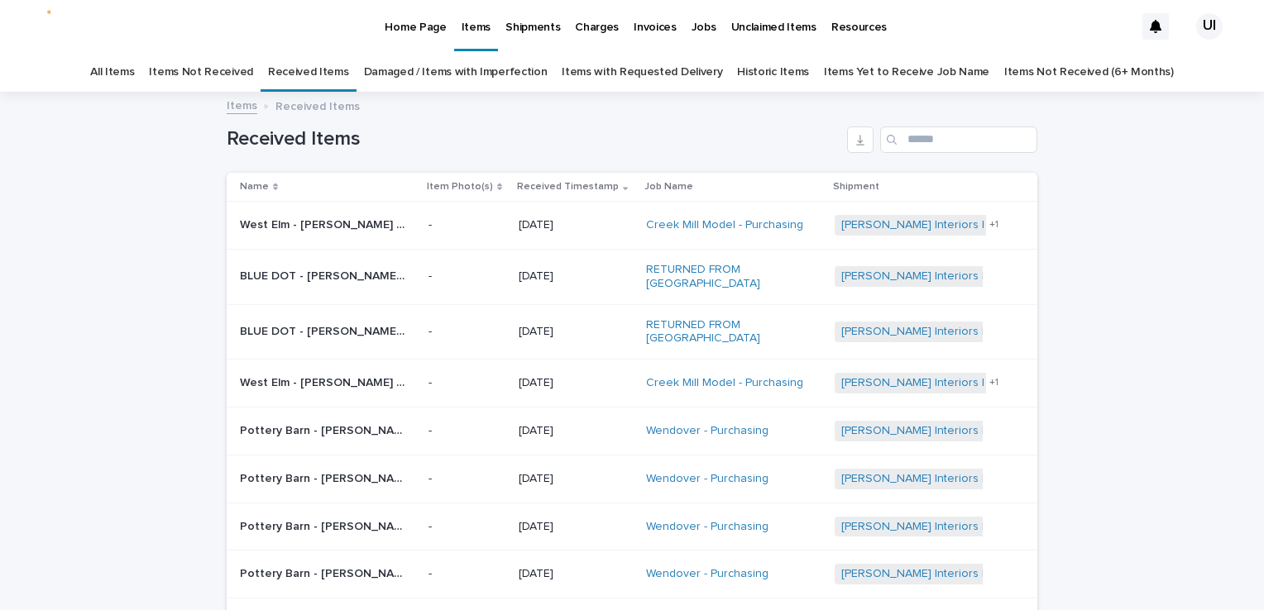
click at [392, 17] on p "Home Page" at bounding box center [415, 17] width 61 height 35
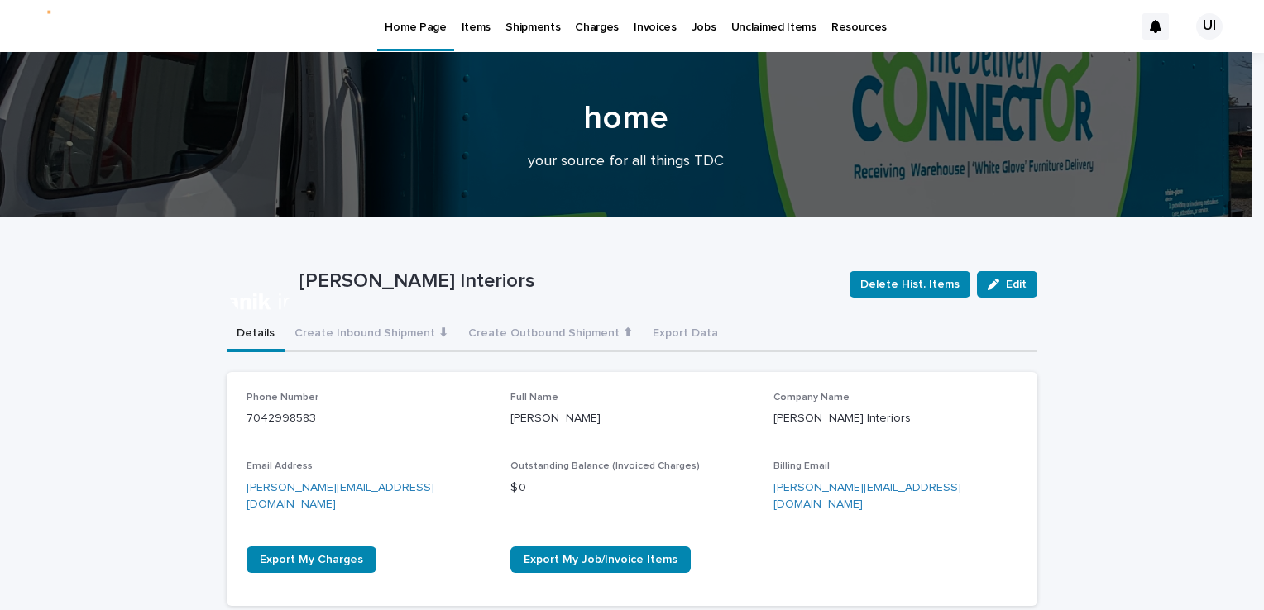
click at [484, 20] on p "Items" at bounding box center [476, 17] width 29 height 35
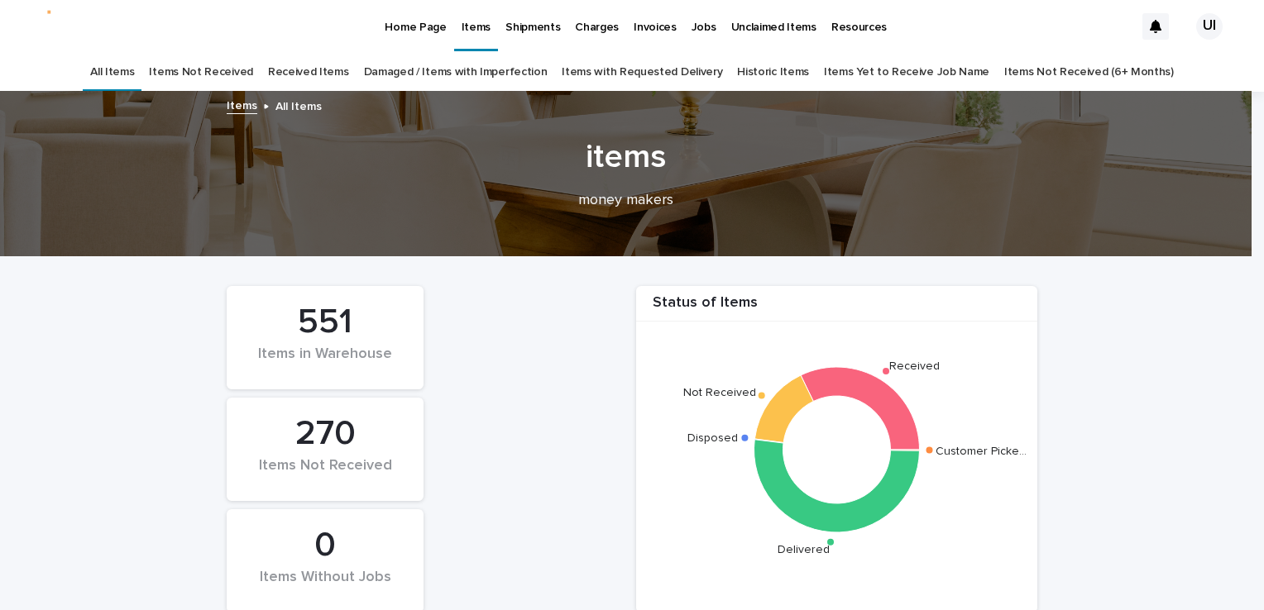
click at [338, 74] on link "Received Items" at bounding box center [308, 72] width 81 height 39
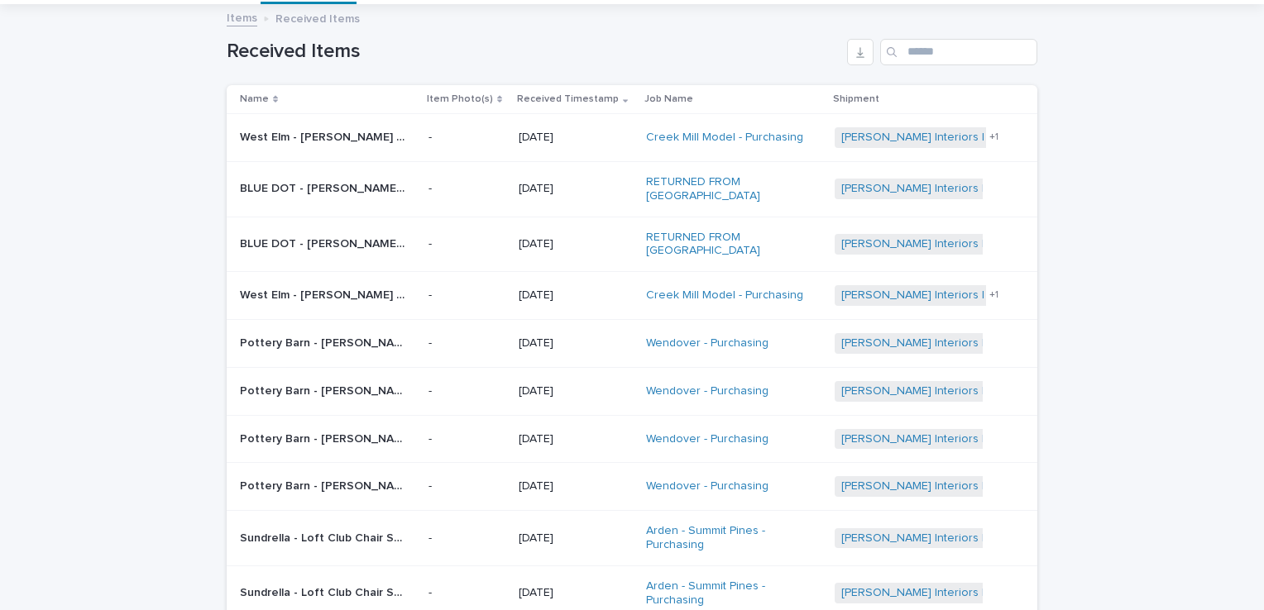
scroll to position [165, 0]
